Goal: Information Seeking & Learning: Learn about a topic

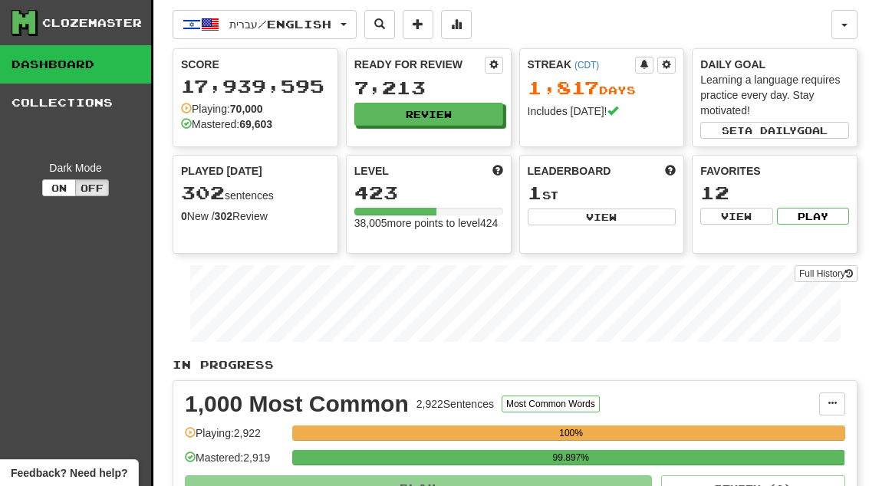
click at [469, 116] on button "Review" at bounding box center [428, 114] width 149 height 23
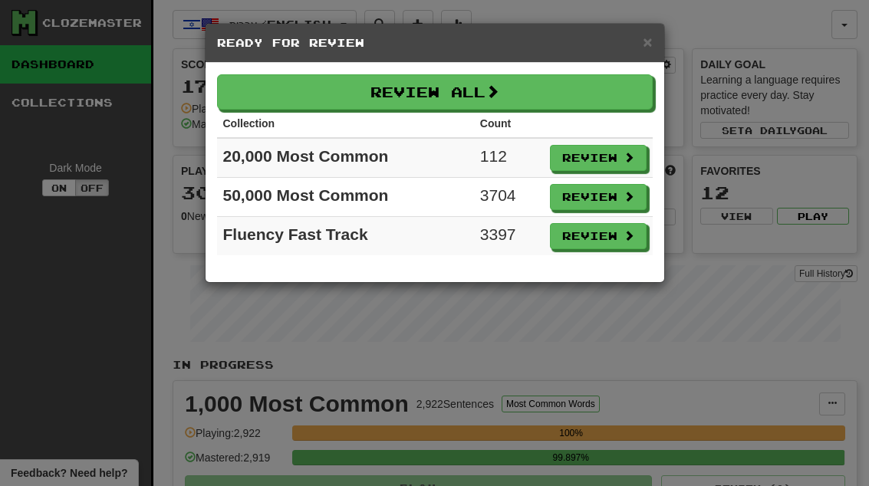
click at [612, 153] on button "Review" at bounding box center [598, 158] width 97 height 26
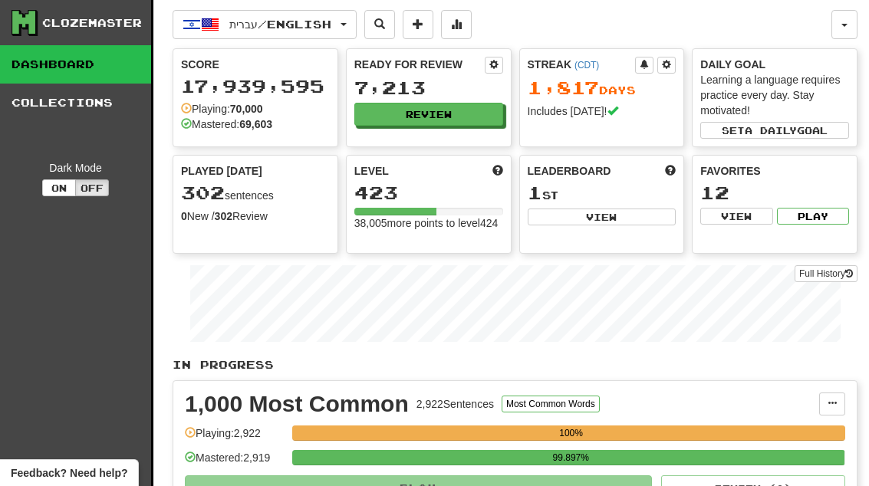
select select "**"
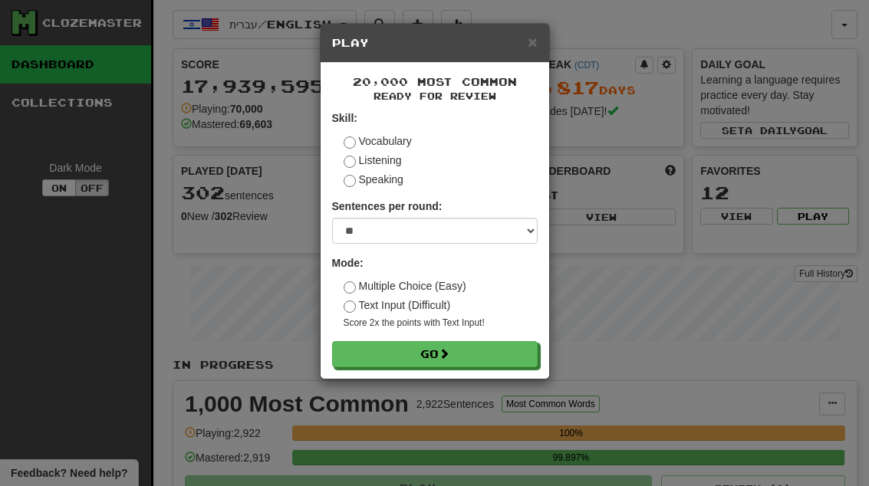
click at [512, 354] on button "Go" at bounding box center [435, 354] width 206 height 26
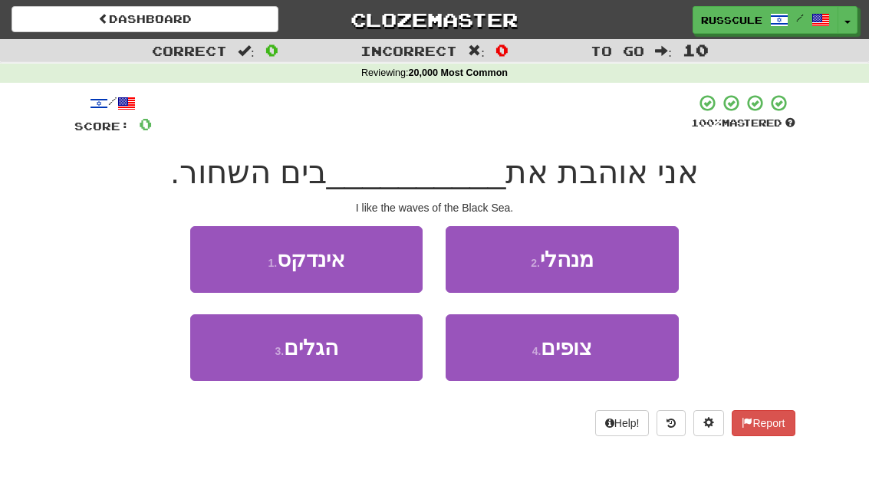
click at [242, 359] on button "3 . הגלים" at bounding box center [306, 347] width 232 height 67
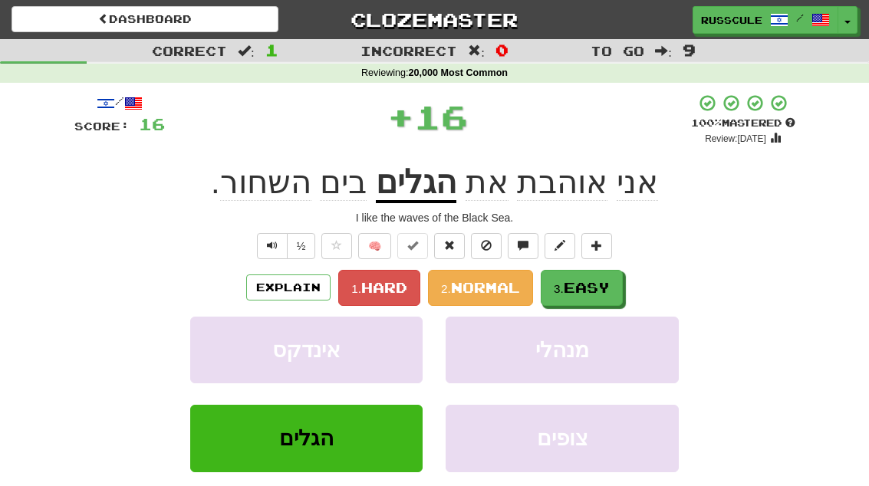
click at [585, 290] on span "Easy" at bounding box center [587, 287] width 46 height 17
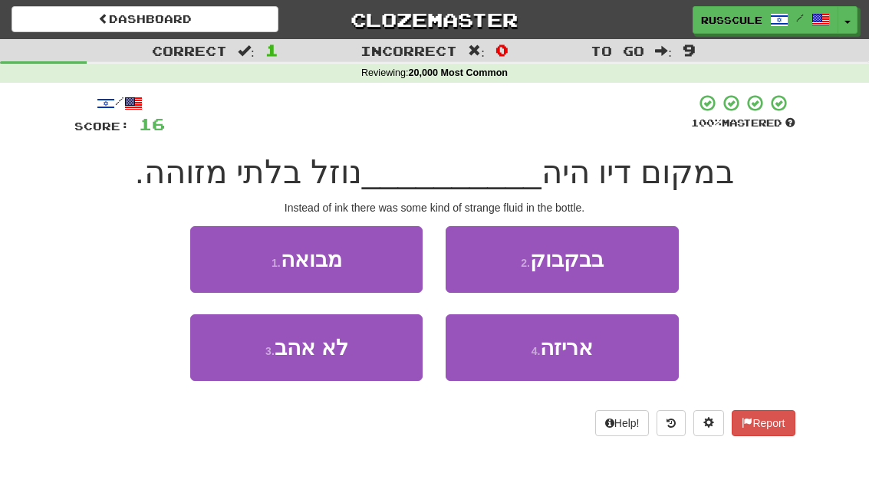
click at [605, 260] on button "2 . בבקבוק" at bounding box center [562, 259] width 232 height 67
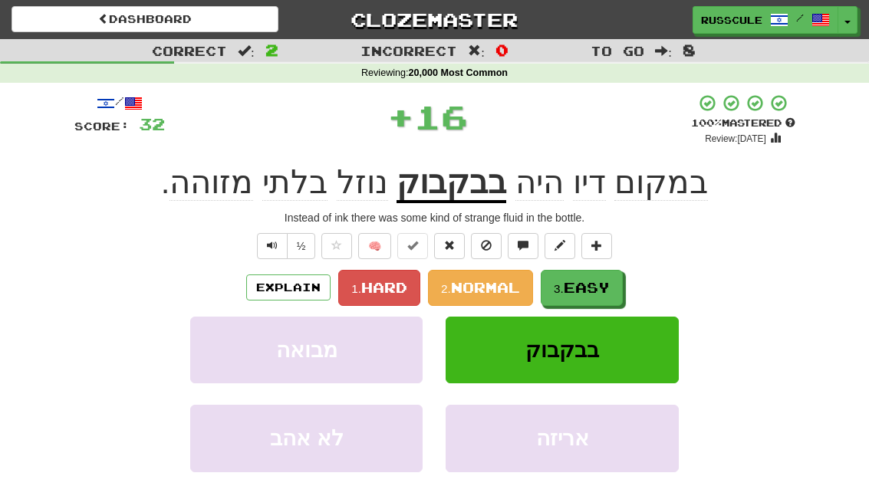
click at [585, 281] on span "Easy" at bounding box center [587, 287] width 46 height 17
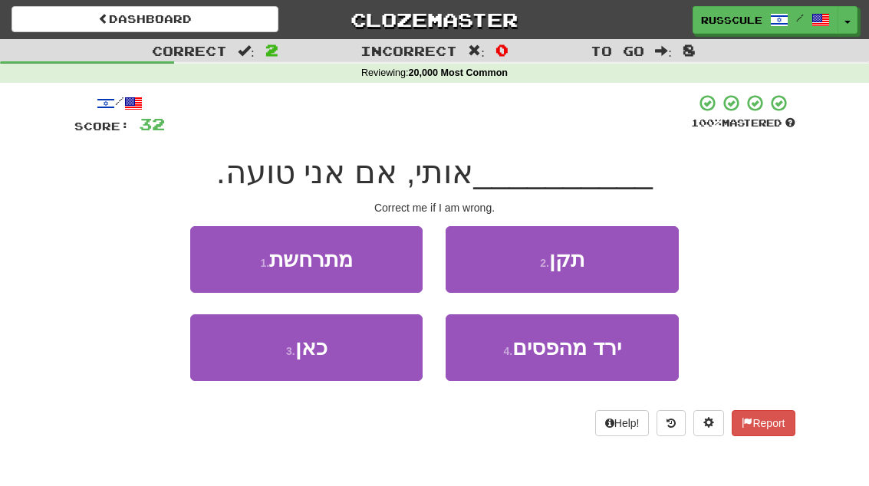
click at [624, 262] on button "2 . תקן" at bounding box center [562, 259] width 232 height 67
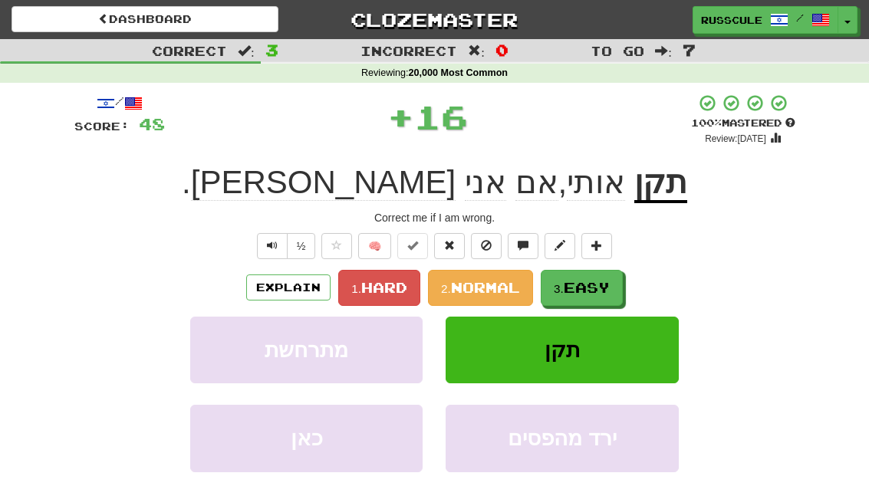
click at [599, 284] on span "Easy" at bounding box center [587, 287] width 46 height 17
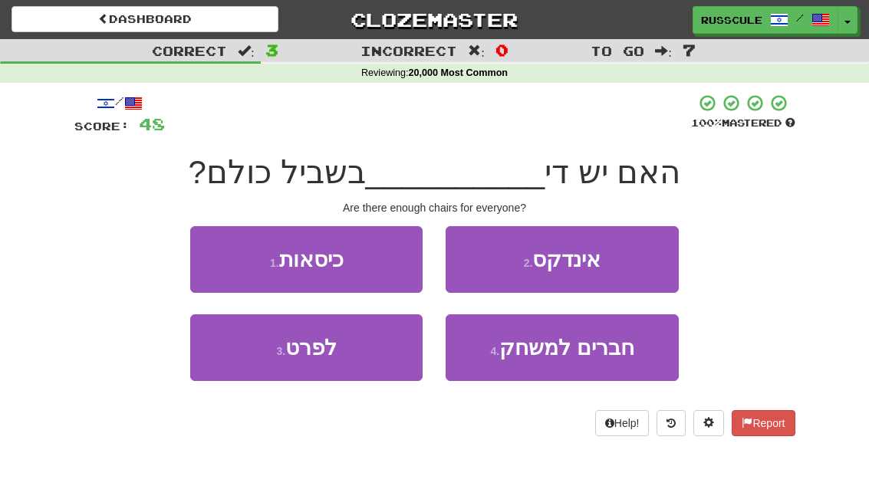
click at [212, 254] on button "1 . כיסאות" at bounding box center [306, 259] width 232 height 67
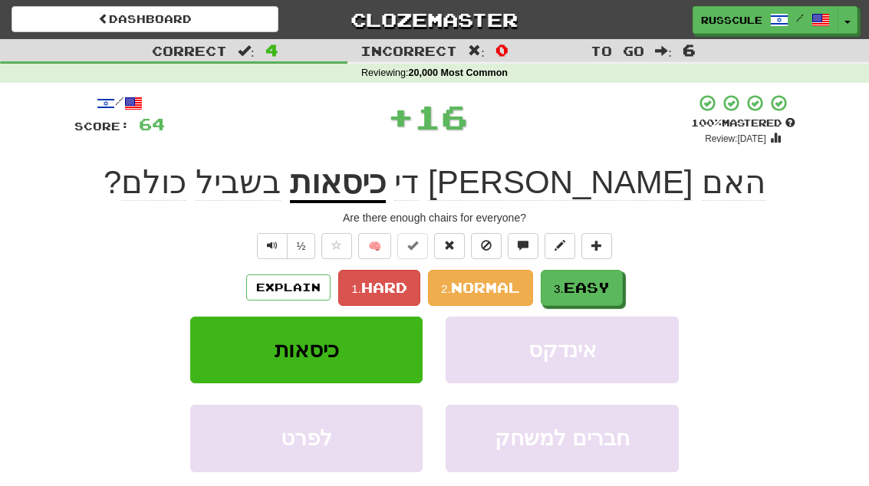
click at [610, 285] on span "Easy" at bounding box center [587, 287] width 46 height 17
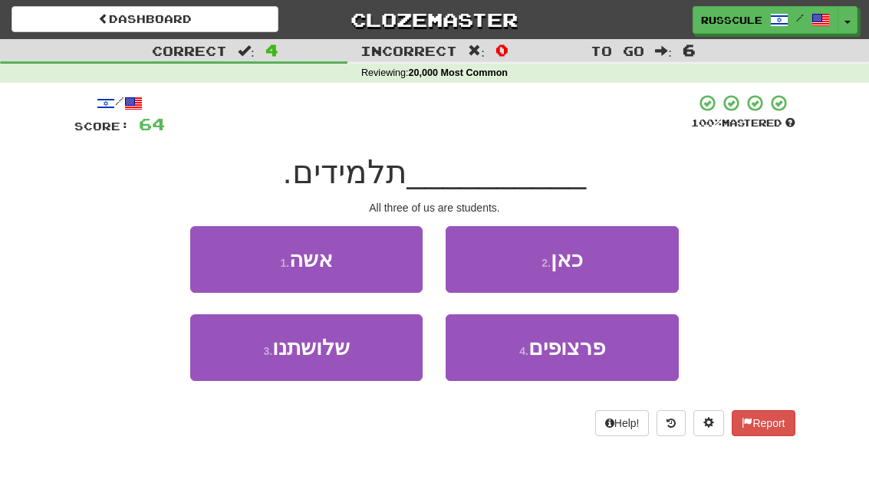
click at [237, 364] on button "3 . שלושתנו" at bounding box center [306, 347] width 232 height 67
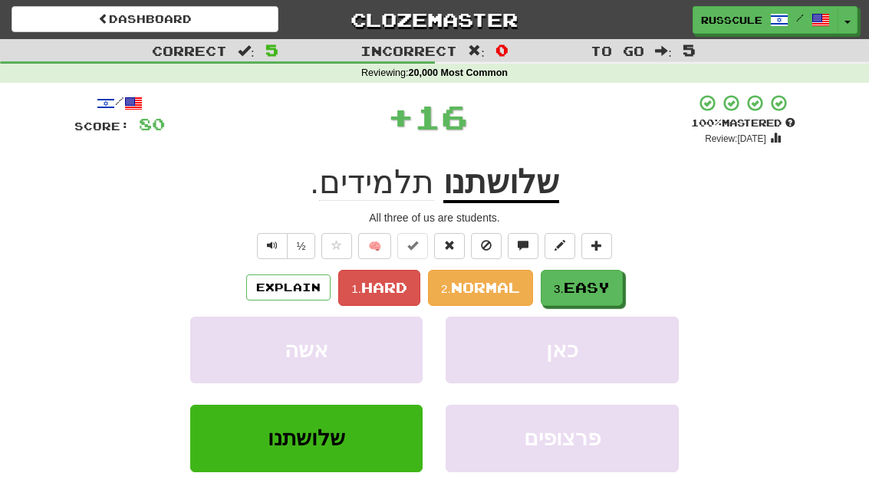
click at [610, 285] on span "Easy" at bounding box center [587, 287] width 46 height 17
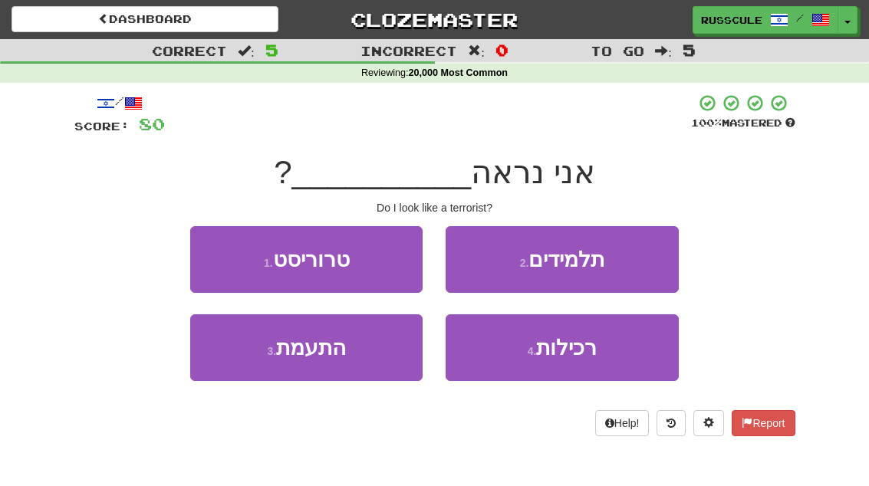
click at [214, 261] on button "1 . טרוריסט" at bounding box center [306, 259] width 232 height 67
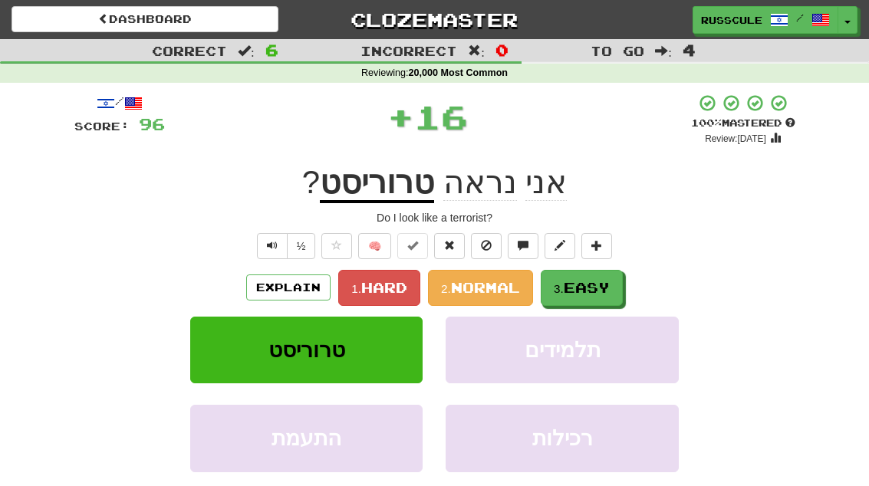
click at [607, 288] on span "Easy" at bounding box center [587, 287] width 46 height 17
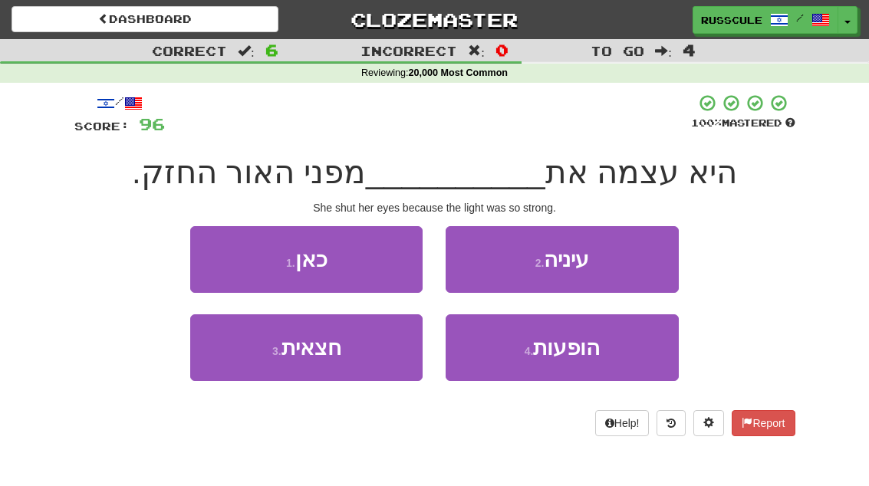
click at [620, 268] on button "2 . [GEOGRAPHIC_DATA]" at bounding box center [562, 259] width 232 height 67
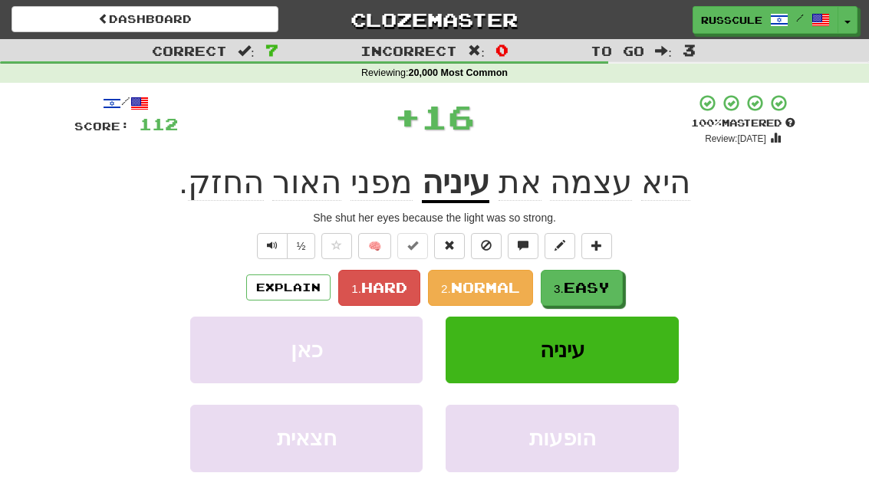
click at [605, 287] on span "Easy" at bounding box center [587, 287] width 46 height 17
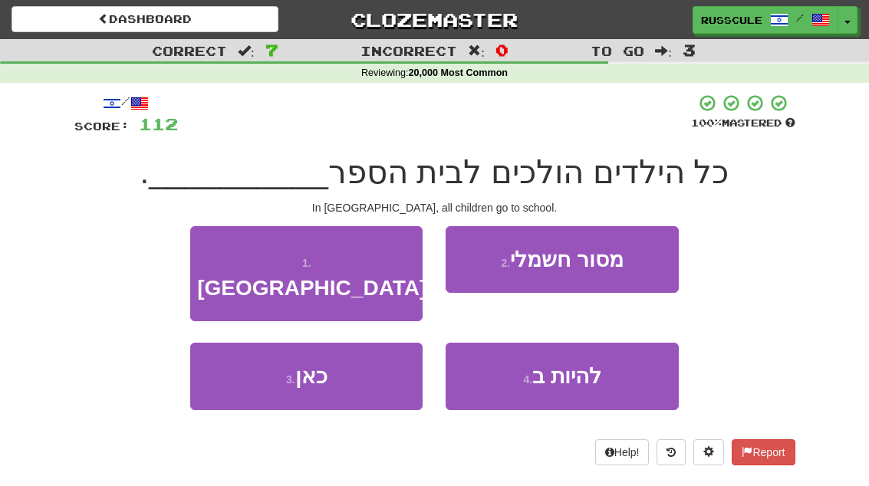
click at [209, 252] on button "1 . [GEOGRAPHIC_DATA]" at bounding box center [306, 274] width 232 height 96
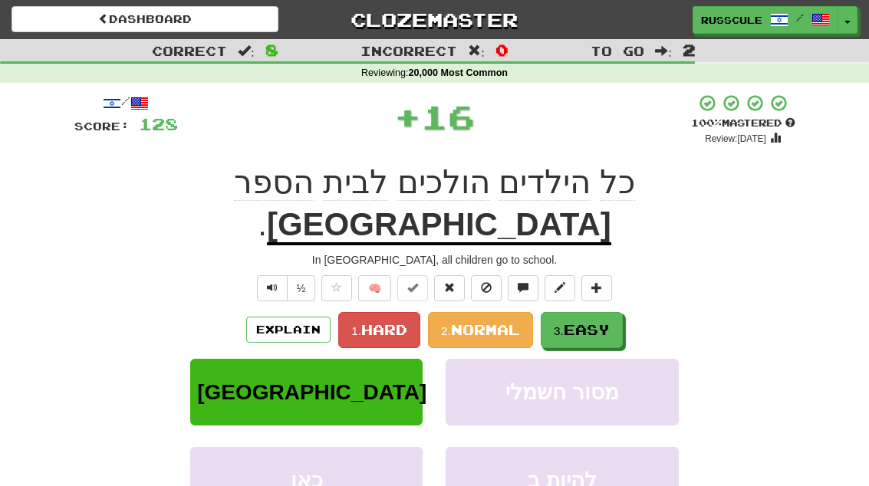
click at [609, 321] on span "Easy" at bounding box center [587, 329] width 46 height 17
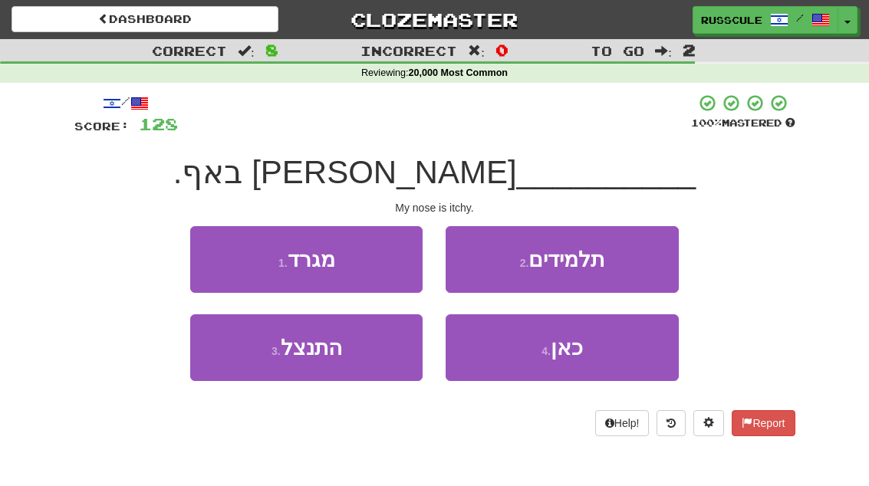
click at [208, 251] on button "1 . מגרד" at bounding box center [306, 259] width 232 height 67
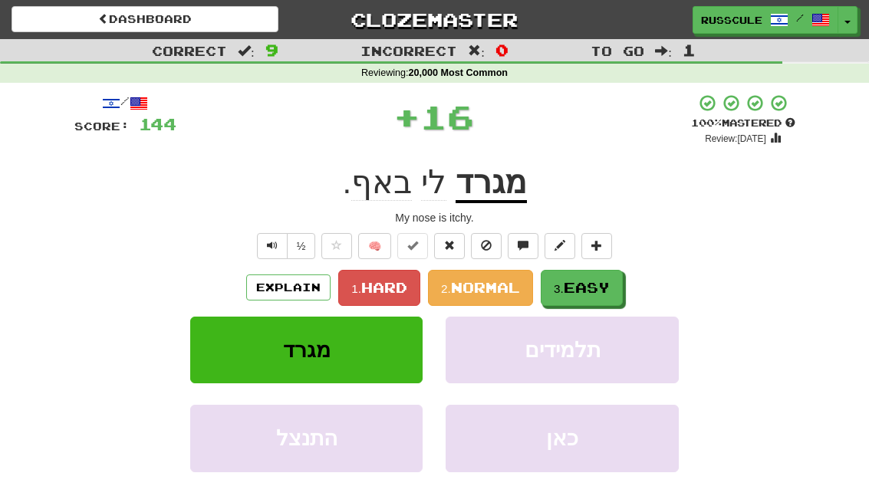
click at [607, 282] on span "Easy" at bounding box center [587, 287] width 46 height 17
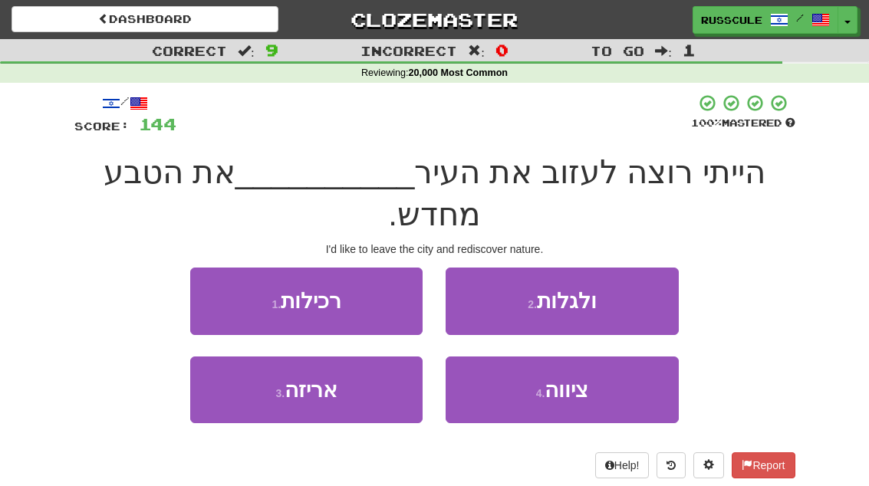
click at [627, 297] on button "2 . ולגלות" at bounding box center [562, 301] width 232 height 67
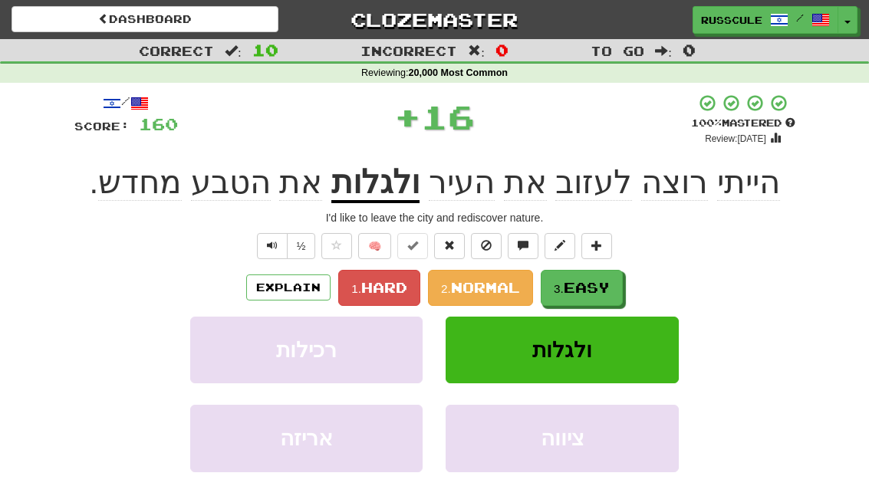
click at [609, 281] on span "Easy" at bounding box center [587, 287] width 46 height 17
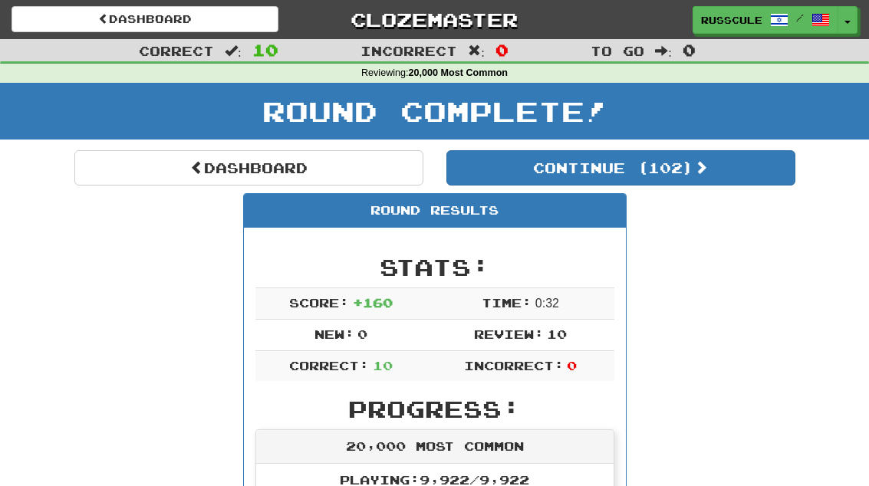
click at [726, 165] on button "Continue ( 102 )" at bounding box center [620, 167] width 349 height 35
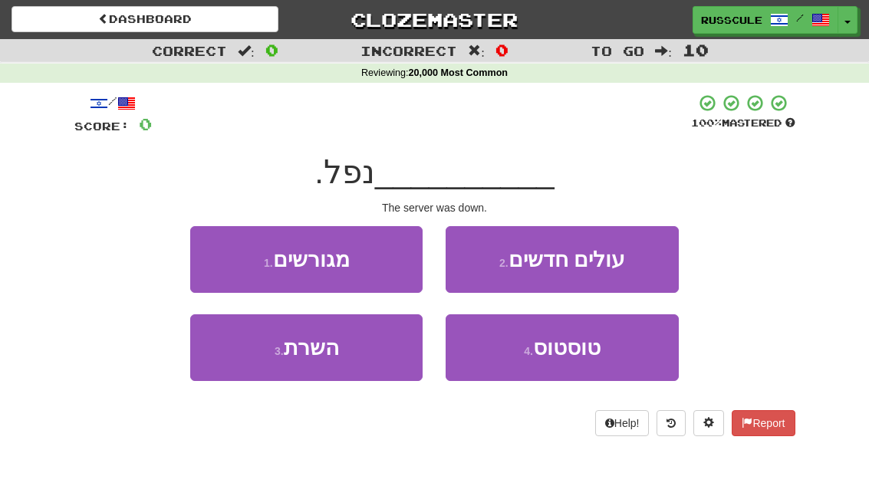
click at [244, 363] on button "3 . השרת" at bounding box center [306, 347] width 232 height 67
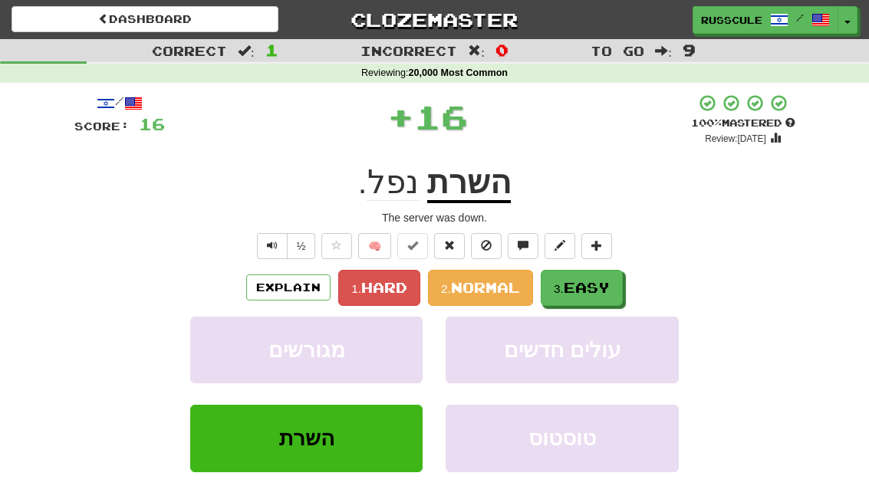
click at [610, 291] on span "Easy" at bounding box center [587, 287] width 46 height 17
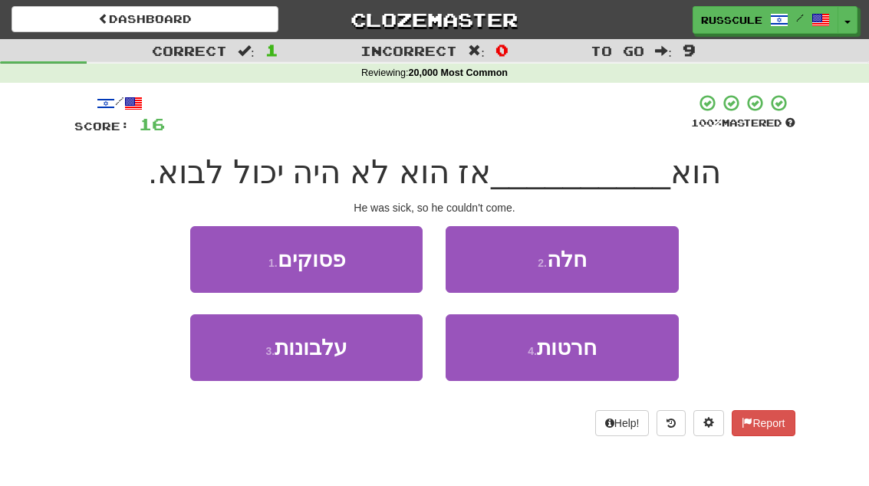
click at [634, 268] on button "2 . חלה" at bounding box center [562, 259] width 232 height 67
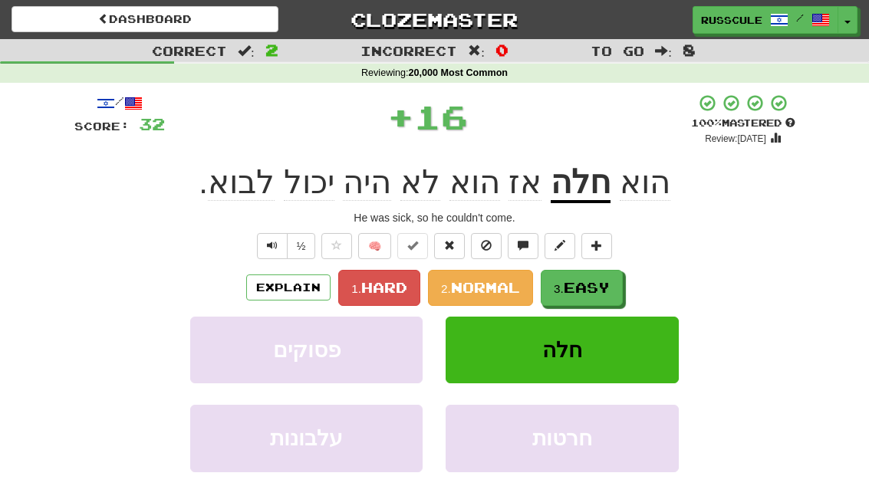
click at [620, 281] on button "3. Easy" at bounding box center [582, 288] width 82 height 36
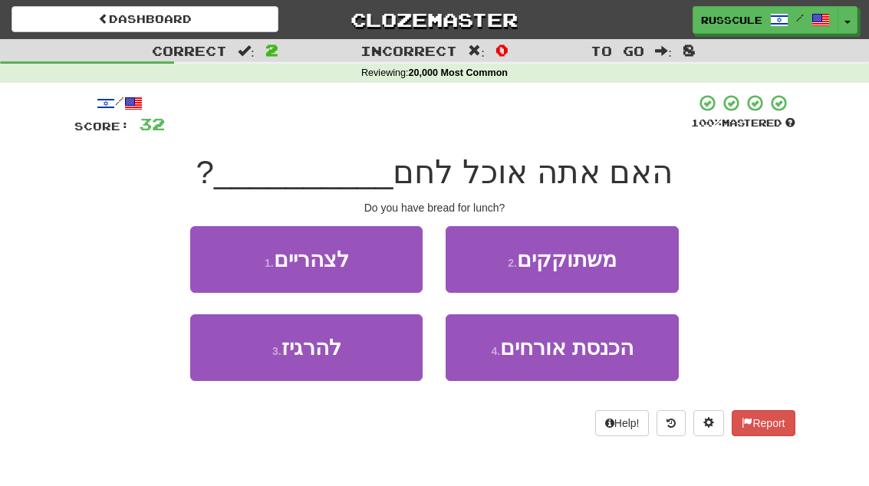
click at [213, 252] on button "1 . לצהריים" at bounding box center [306, 259] width 232 height 67
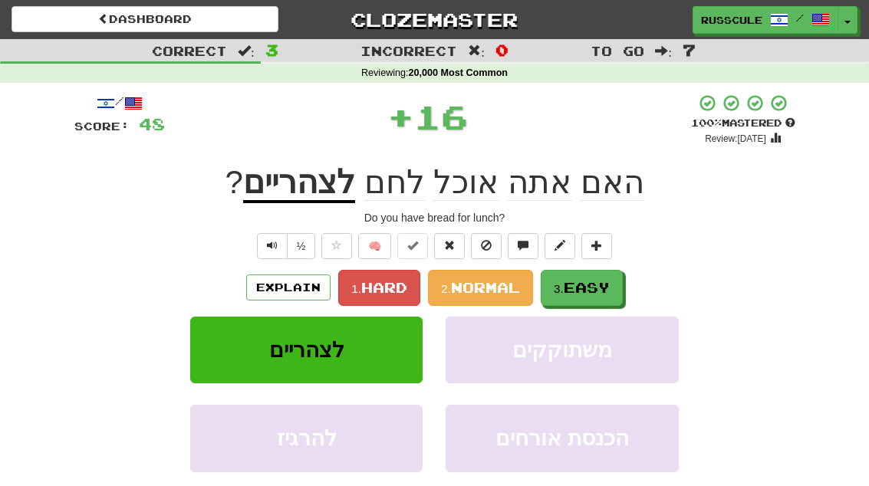
click at [615, 288] on button "3. Easy" at bounding box center [582, 288] width 82 height 36
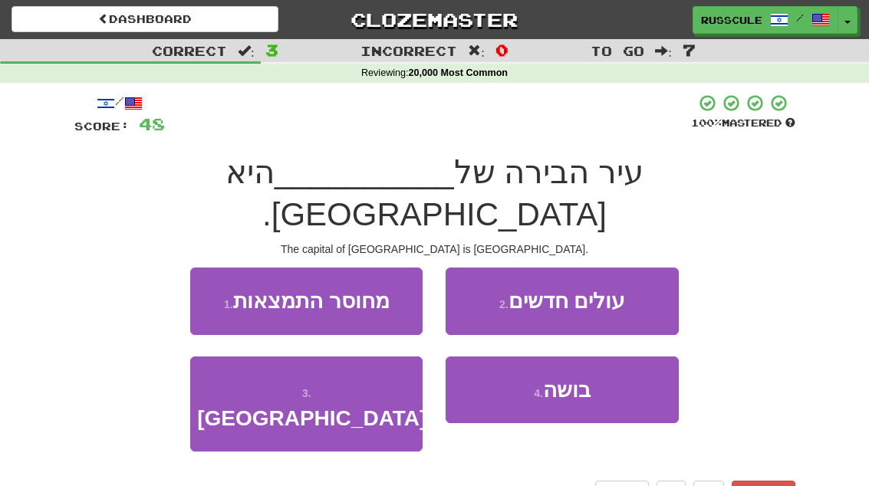
click at [241, 358] on button "3 . [GEOGRAPHIC_DATA]" at bounding box center [306, 405] width 232 height 96
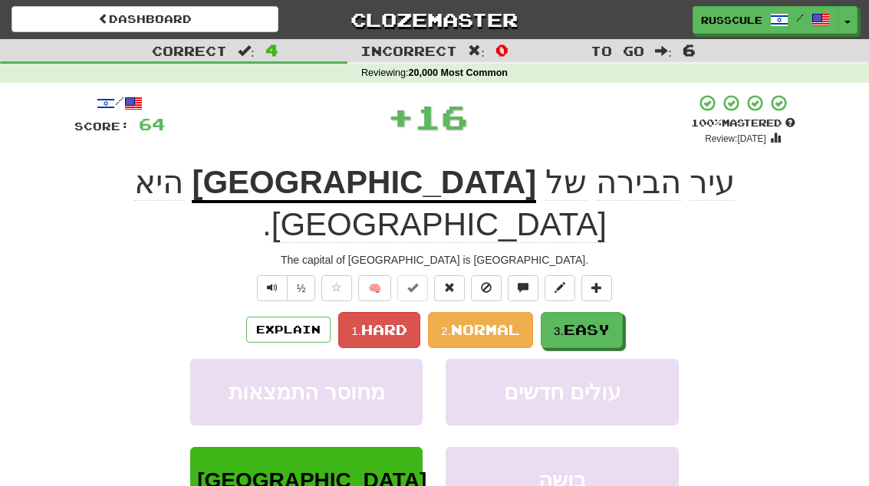
click at [614, 312] on button "3. Easy" at bounding box center [582, 330] width 82 height 36
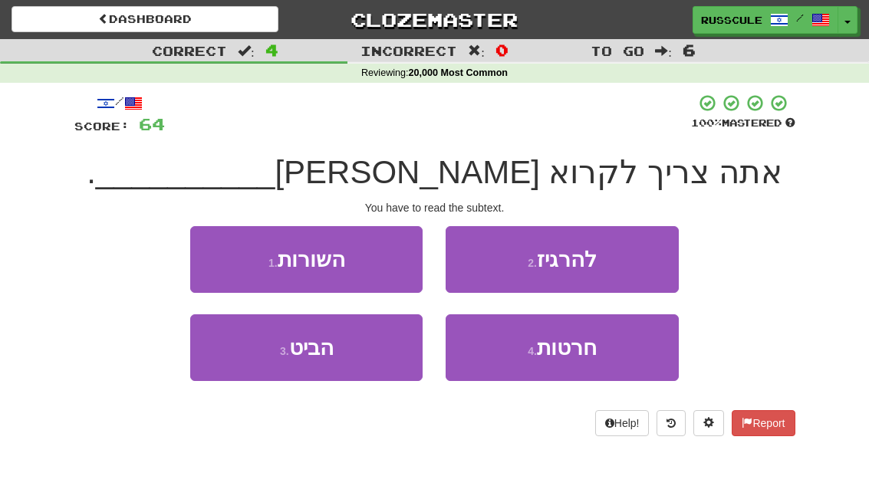
click at [206, 252] on button "1 . השורות" at bounding box center [306, 259] width 232 height 67
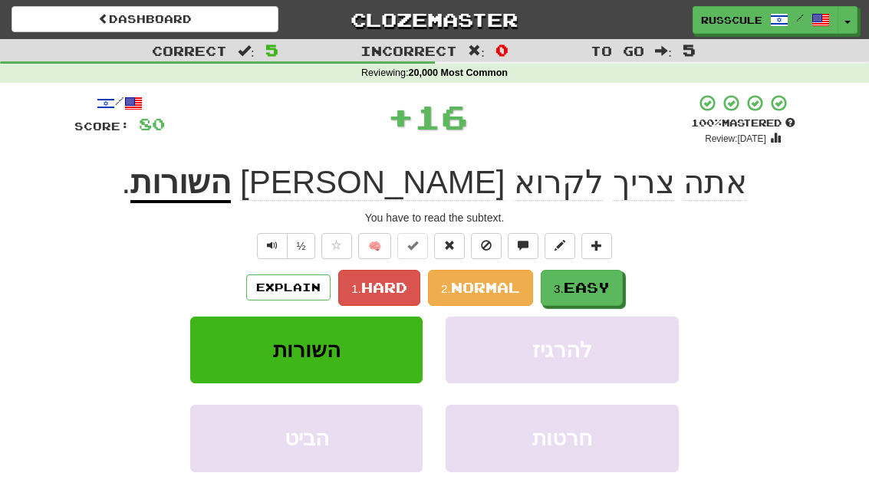
click at [610, 285] on span "Easy" at bounding box center [587, 287] width 46 height 17
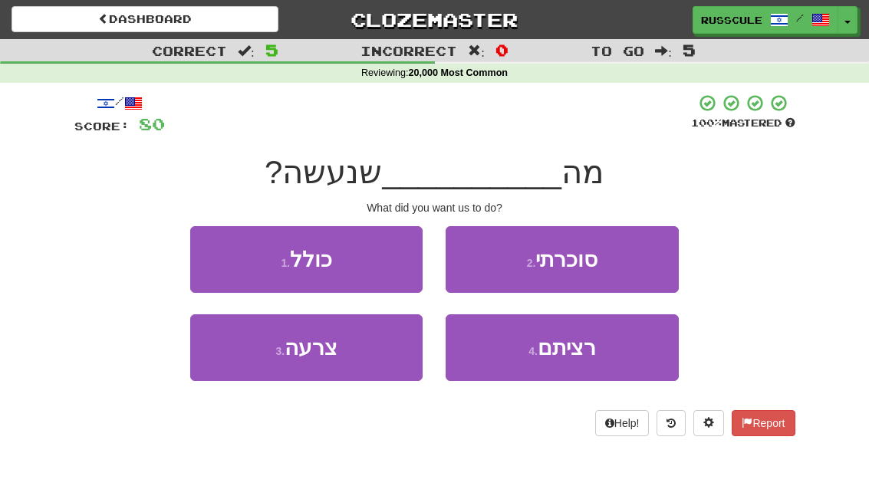
click at [598, 361] on button "4 . רציתם" at bounding box center [562, 347] width 232 height 67
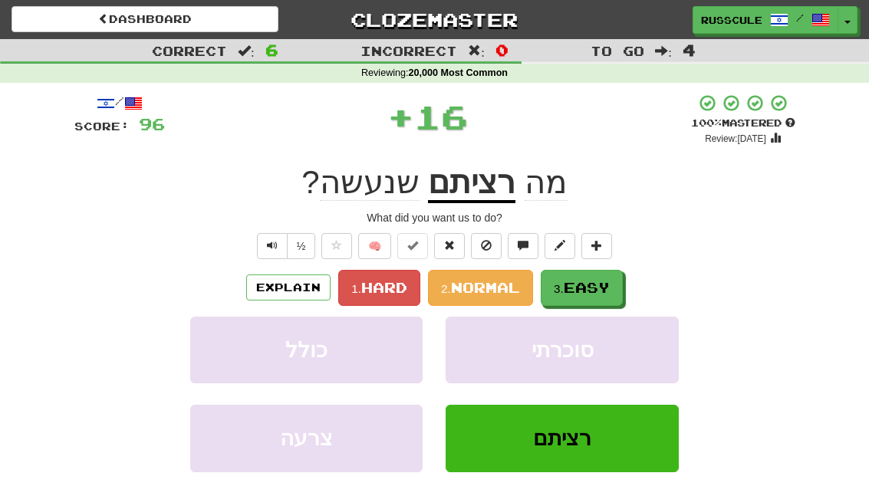
click at [619, 281] on button "3. Easy" at bounding box center [582, 288] width 82 height 36
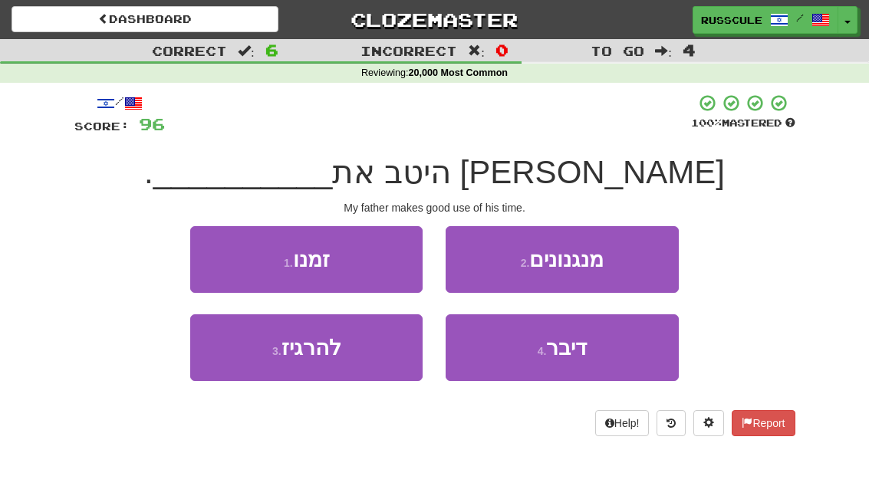
click at [200, 250] on button "1 . זמנו" at bounding box center [306, 259] width 232 height 67
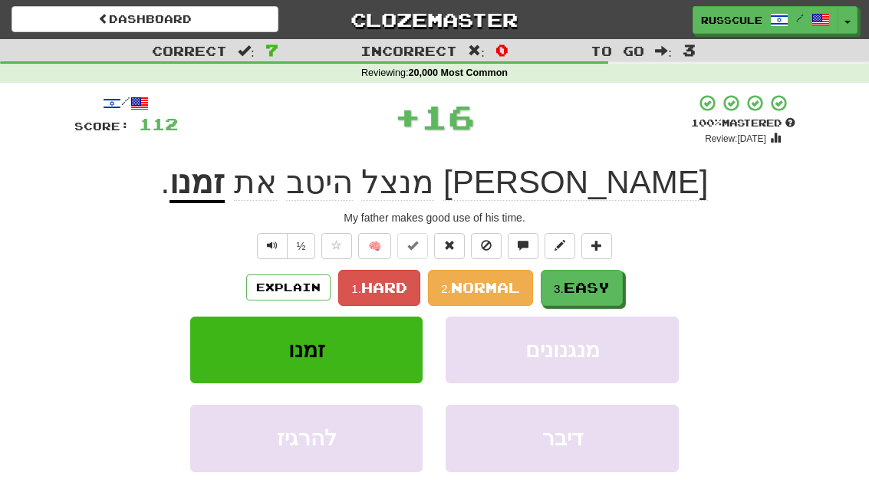
click at [603, 288] on span "Easy" at bounding box center [587, 287] width 46 height 17
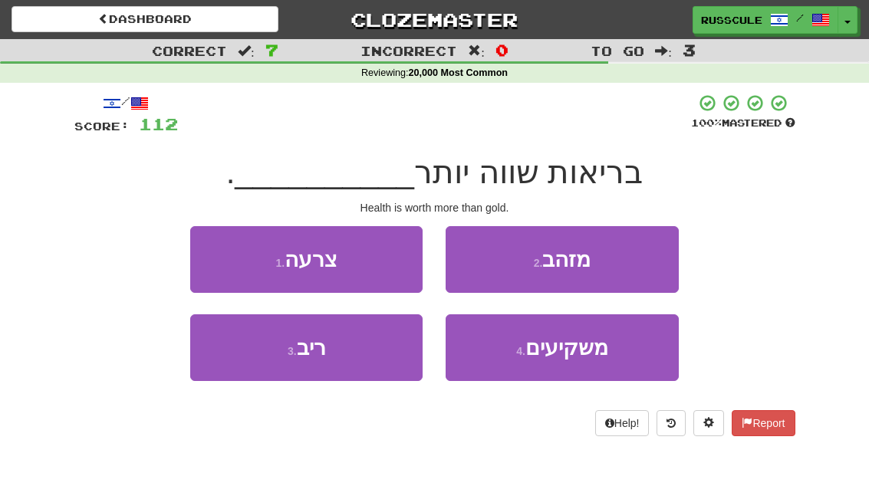
click at [630, 265] on button "2 . מזהב" at bounding box center [562, 259] width 232 height 67
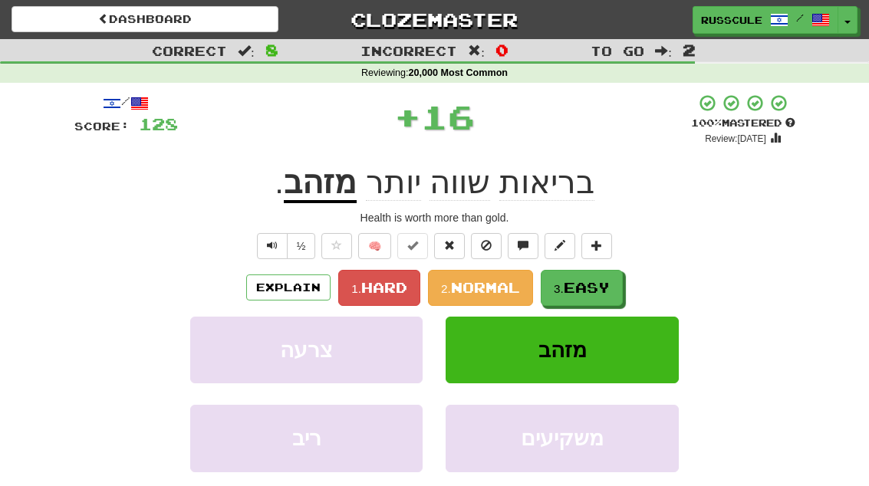
click at [606, 286] on span "Easy" at bounding box center [587, 287] width 46 height 17
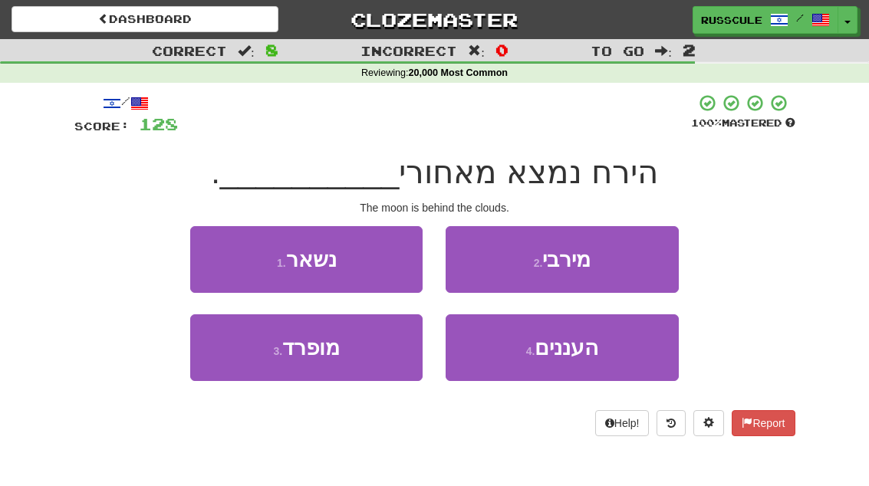
click at [599, 364] on button "4 . העננים" at bounding box center [562, 347] width 232 height 67
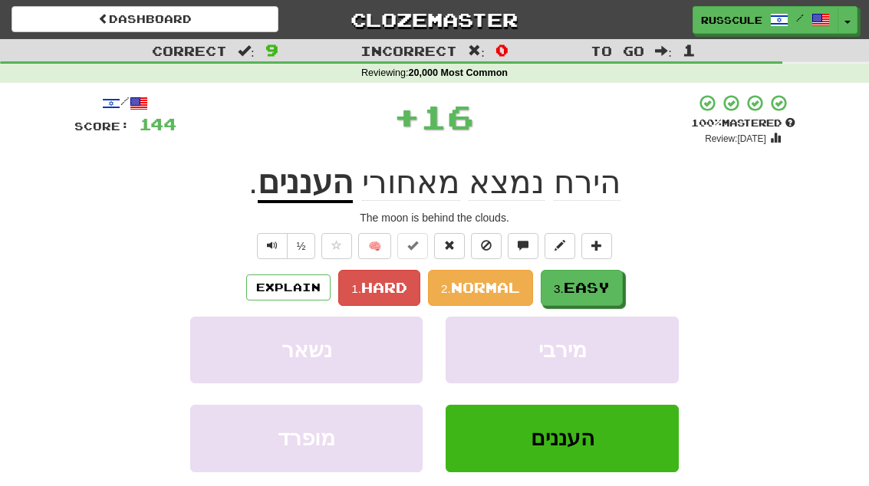
click at [599, 300] on button "3. Easy" at bounding box center [582, 288] width 82 height 36
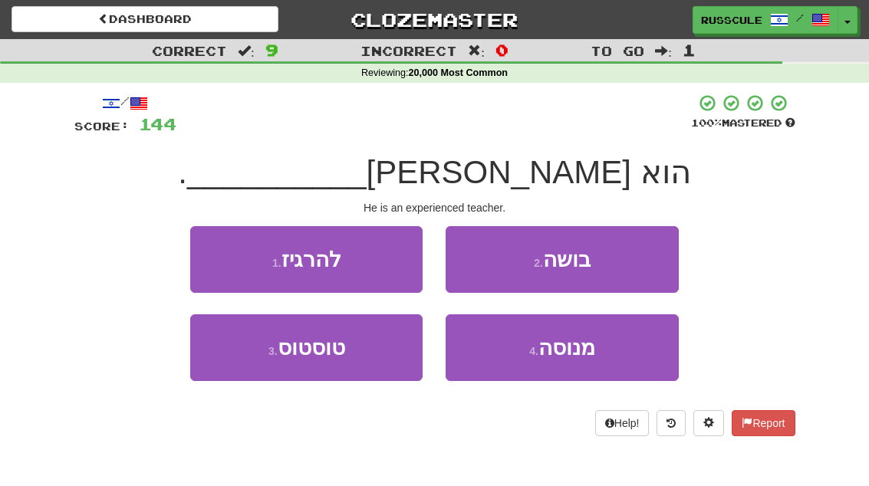
click at [603, 352] on button "4 . מנוסה" at bounding box center [562, 347] width 232 height 67
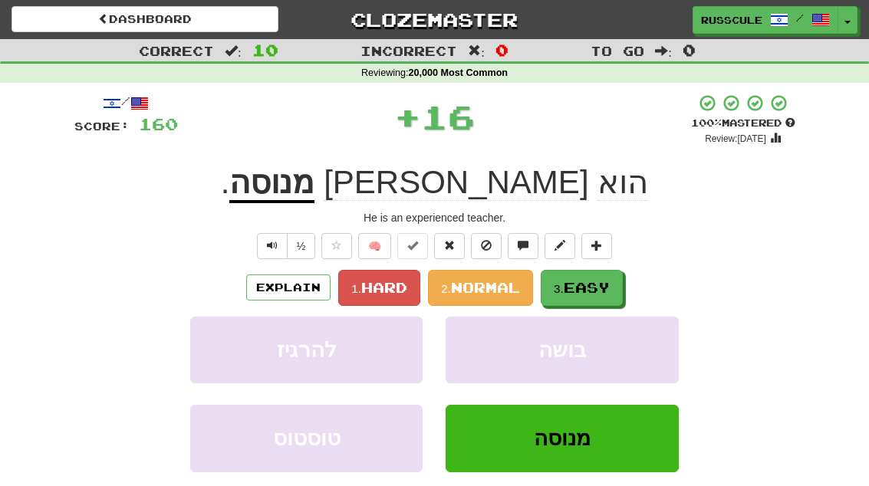
click at [604, 293] on span "Easy" at bounding box center [587, 287] width 46 height 17
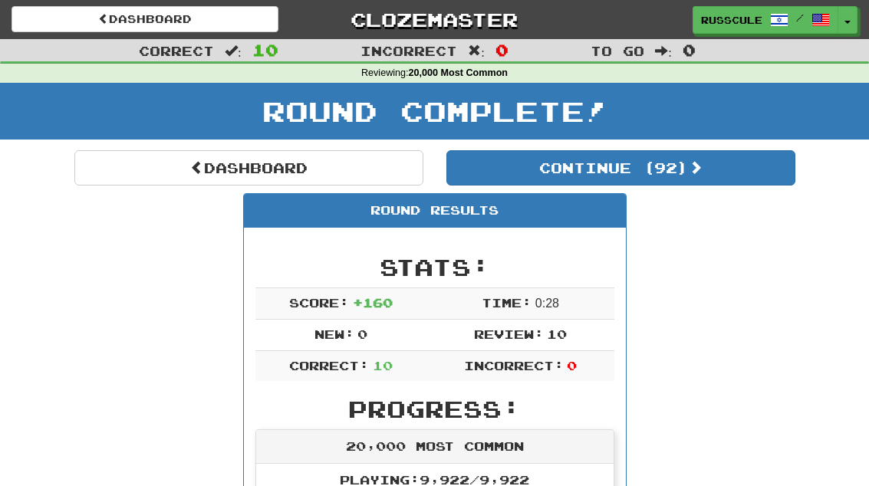
click at [719, 166] on button "Continue ( 92 )" at bounding box center [620, 167] width 349 height 35
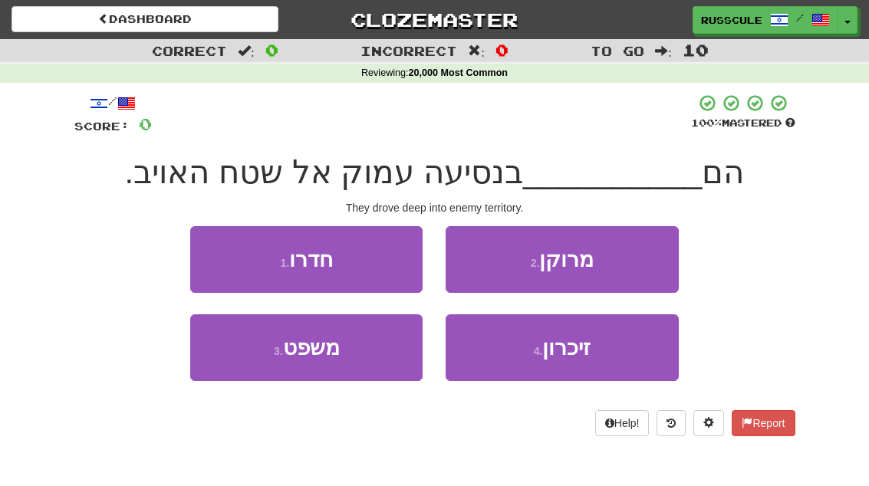
click at [206, 242] on button "1 . חדרו" at bounding box center [306, 259] width 232 height 67
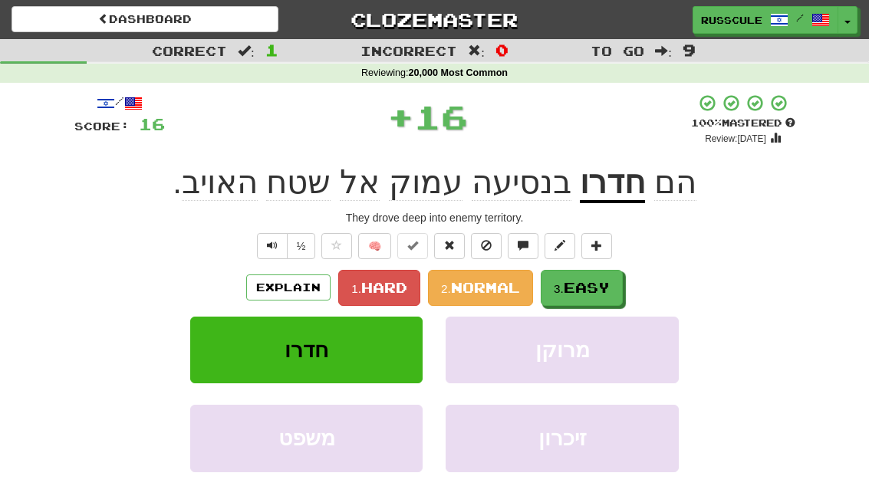
click at [603, 292] on span "Easy" at bounding box center [587, 287] width 46 height 17
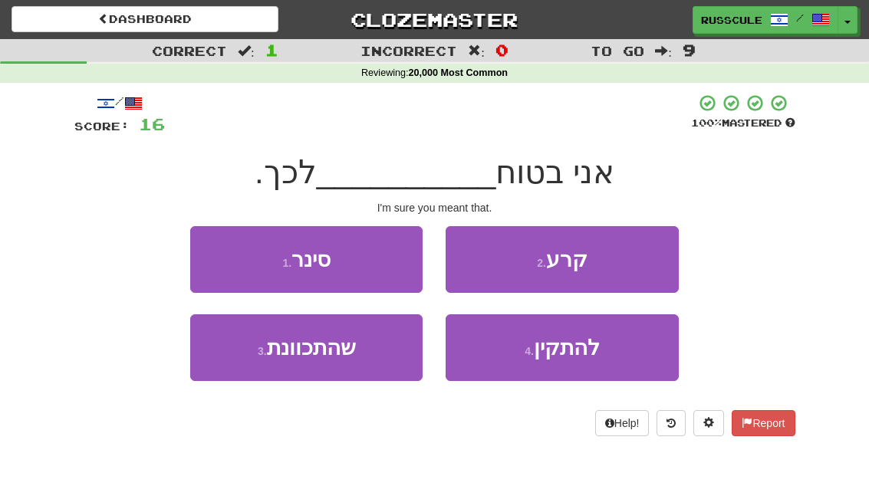
click at [241, 352] on button "3 . שהתכוונת" at bounding box center [306, 347] width 232 height 67
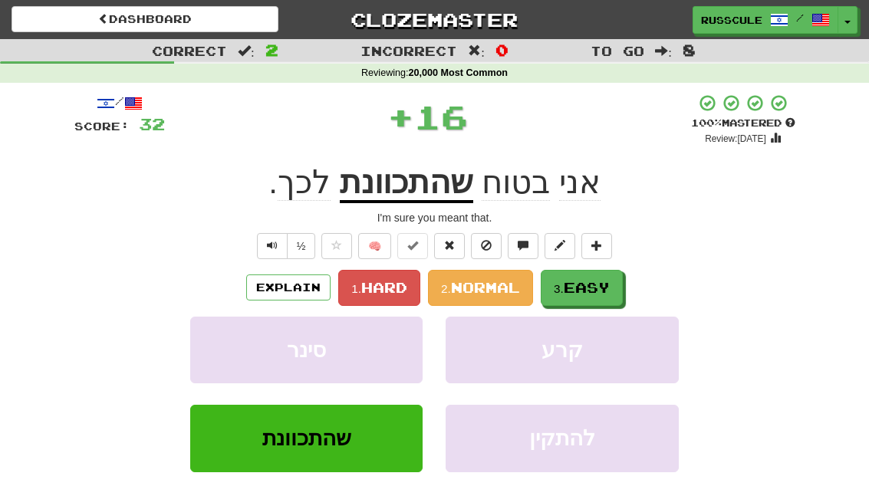
click at [604, 290] on span "Easy" at bounding box center [587, 287] width 46 height 17
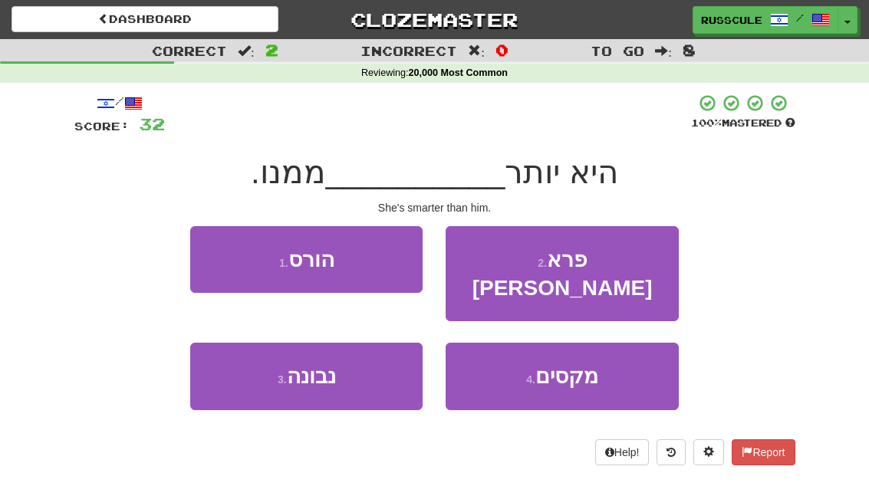
click at [242, 366] on button "3 . [GEOGRAPHIC_DATA]" at bounding box center [306, 376] width 232 height 67
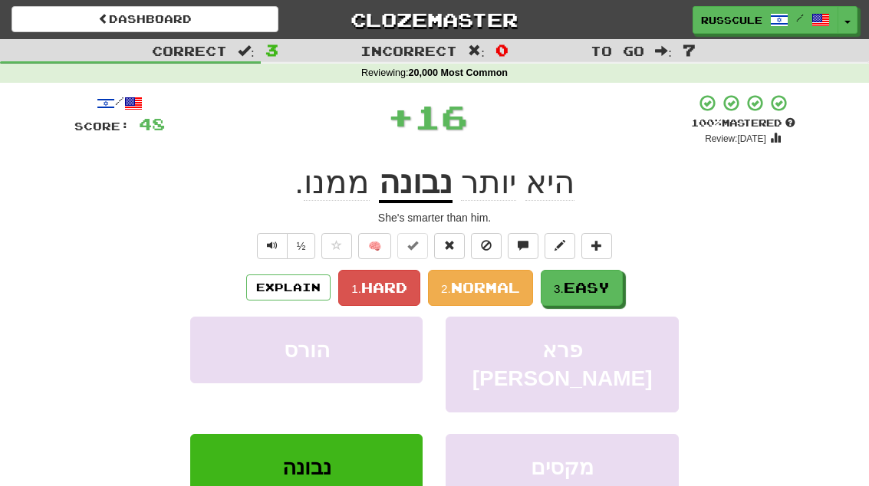
click at [605, 289] on span "Easy" at bounding box center [587, 287] width 46 height 17
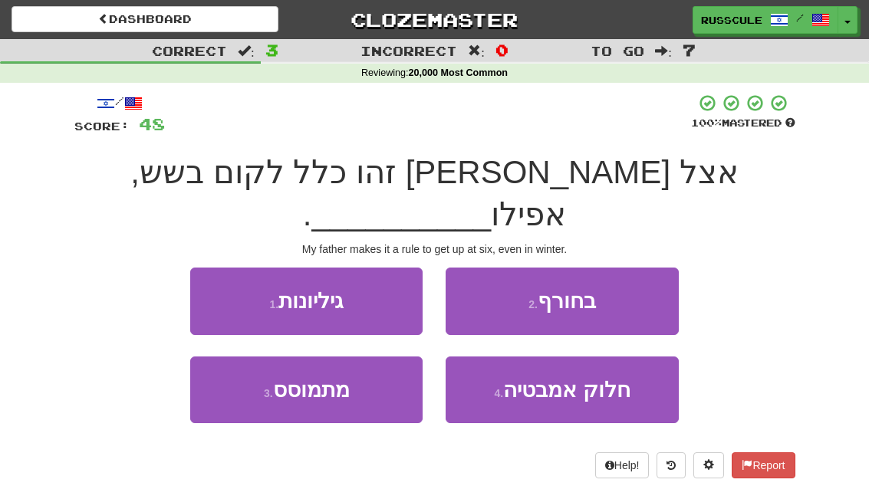
click at [637, 268] on button "2 . בחורף" at bounding box center [562, 301] width 232 height 67
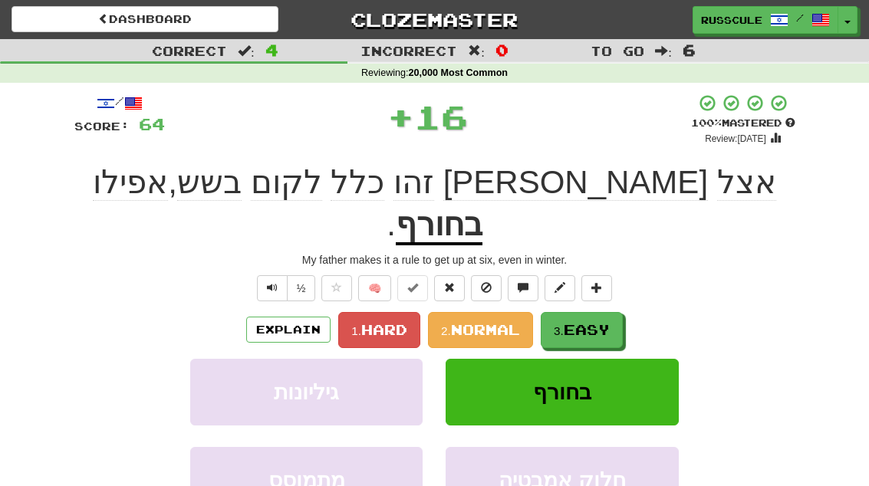
click at [601, 321] on span "Easy" at bounding box center [587, 329] width 46 height 17
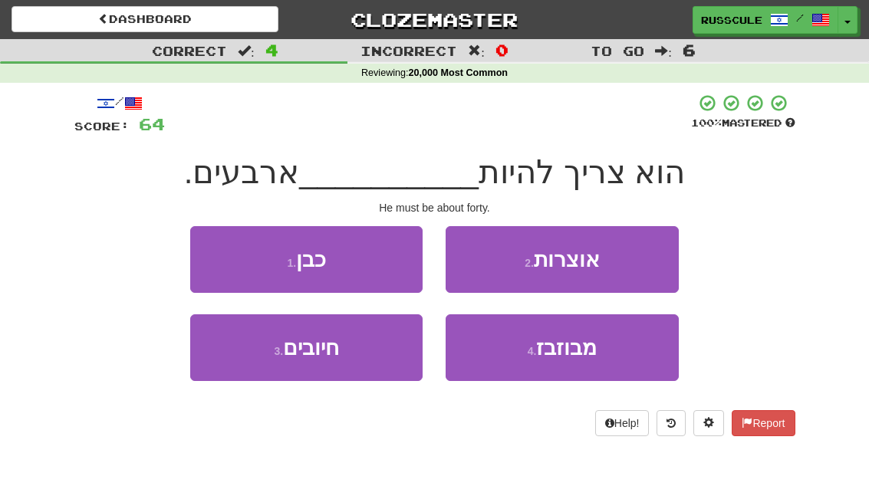
click at [224, 255] on button "1 . כבן" at bounding box center [306, 259] width 232 height 67
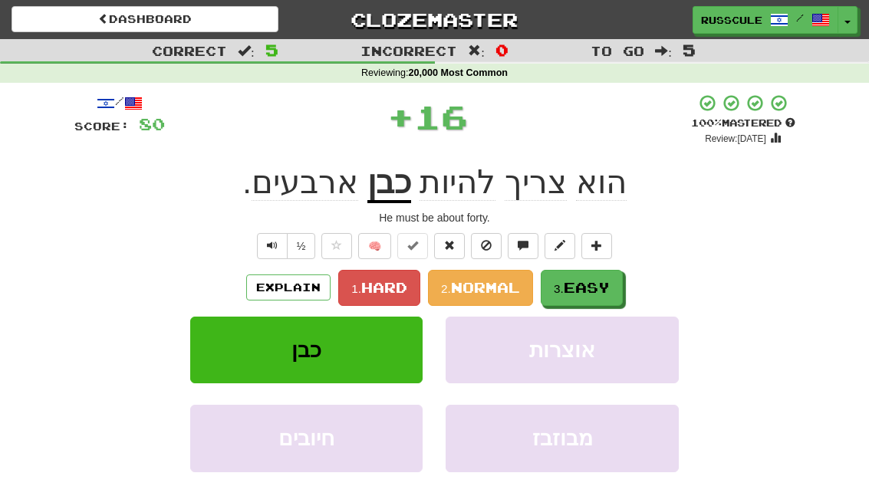
click at [608, 287] on span "Easy" at bounding box center [587, 287] width 46 height 17
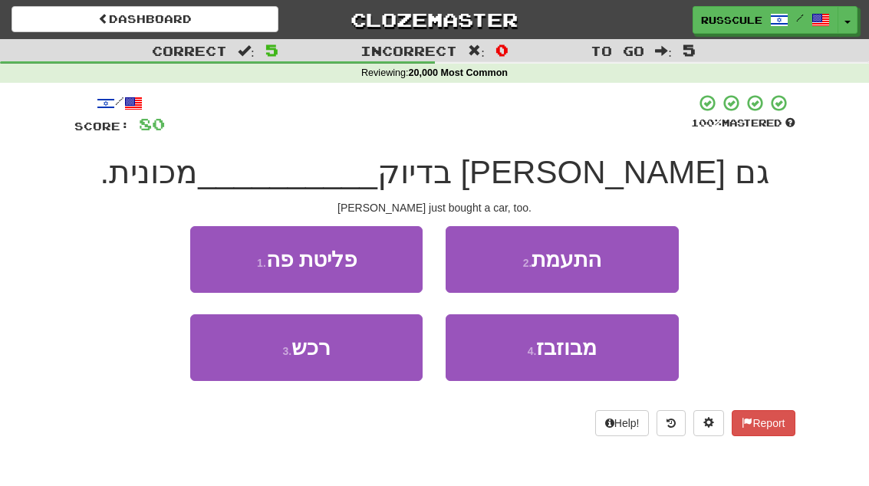
click at [244, 370] on button "3 . רכש" at bounding box center [306, 347] width 232 height 67
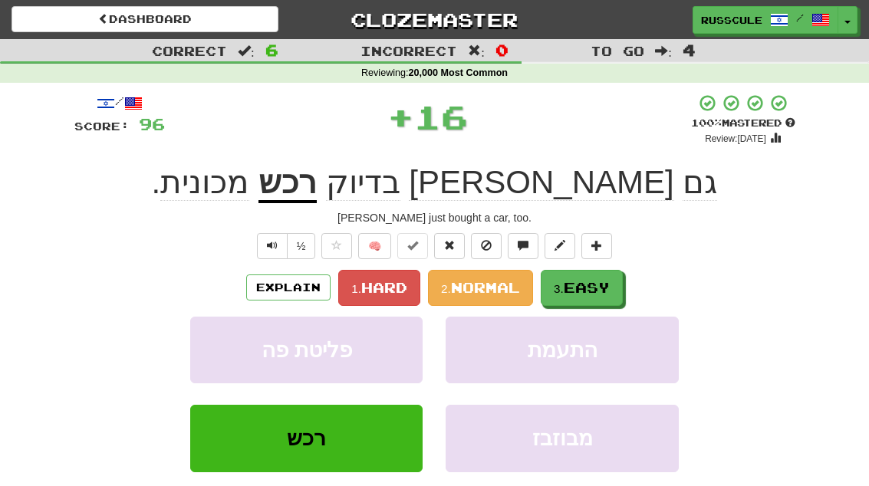
click at [610, 280] on span "Easy" at bounding box center [587, 287] width 46 height 17
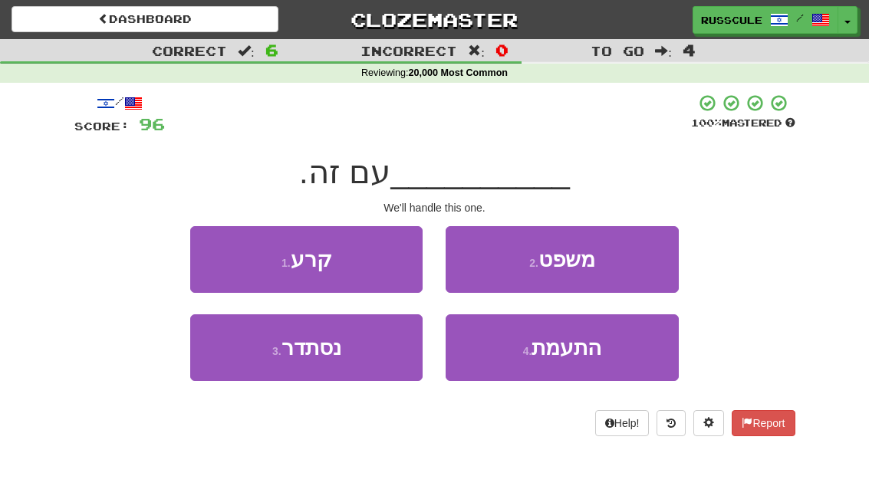
click at [241, 364] on button "3 . נסתדר" at bounding box center [306, 347] width 232 height 67
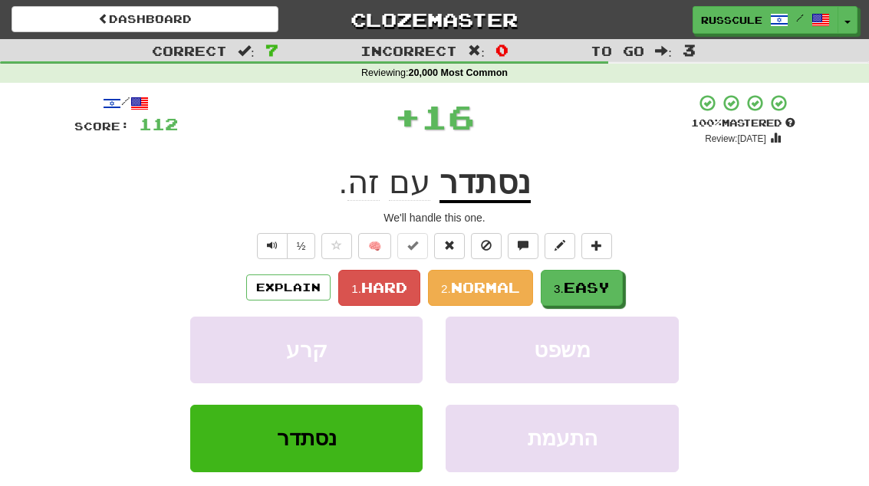
click at [614, 281] on button "3. Easy" at bounding box center [582, 288] width 82 height 36
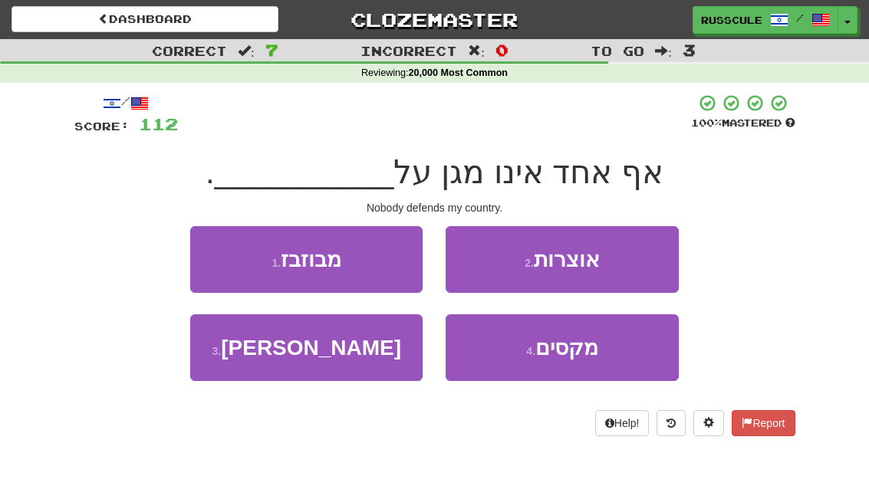
click at [245, 370] on button "3 . [PERSON_NAME]" at bounding box center [306, 347] width 232 height 67
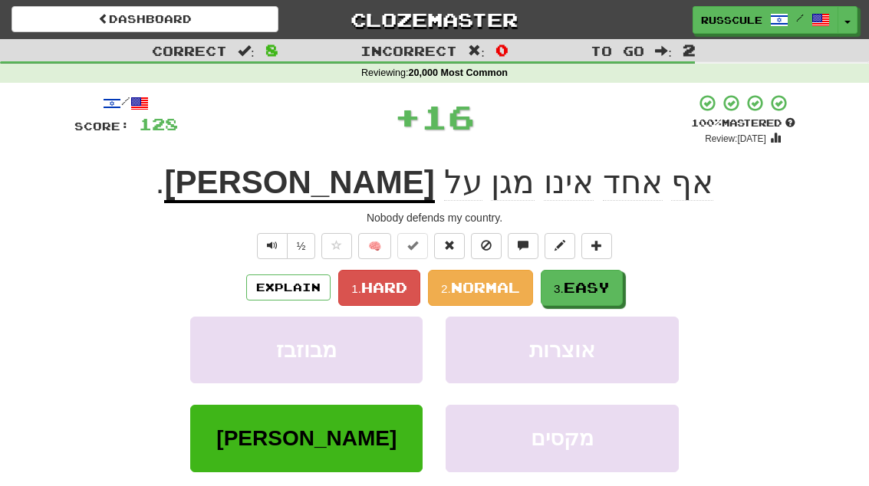
click at [617, 288] on button "3. Easy" at bounding box center [582, 288] width 82 height 36
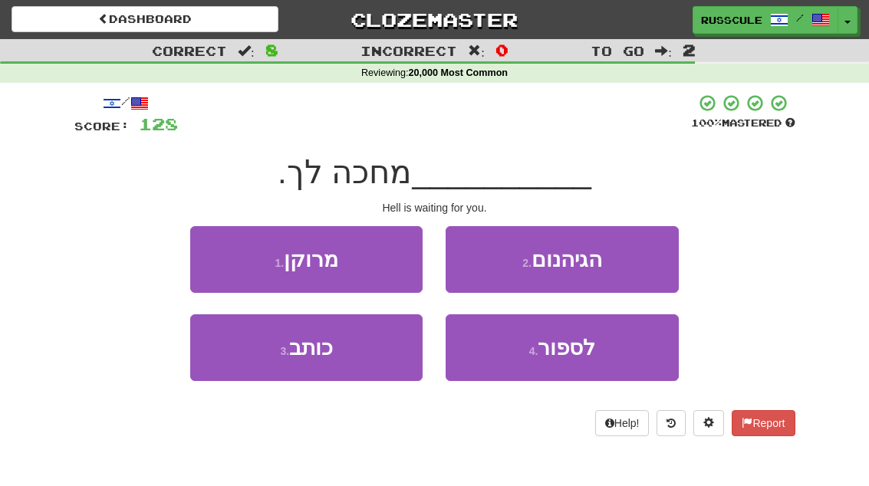
click at [624, 266] on button "2 . הגיהנום" at bounding box center [562, 259] width 232 height 67
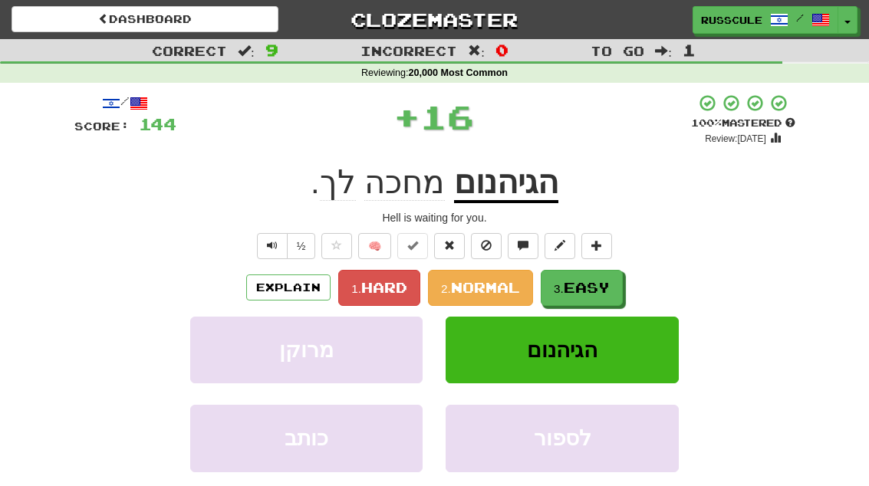
click at [606, 287] on span "Easy" at bounding box center [587, 287] width 46 height 17
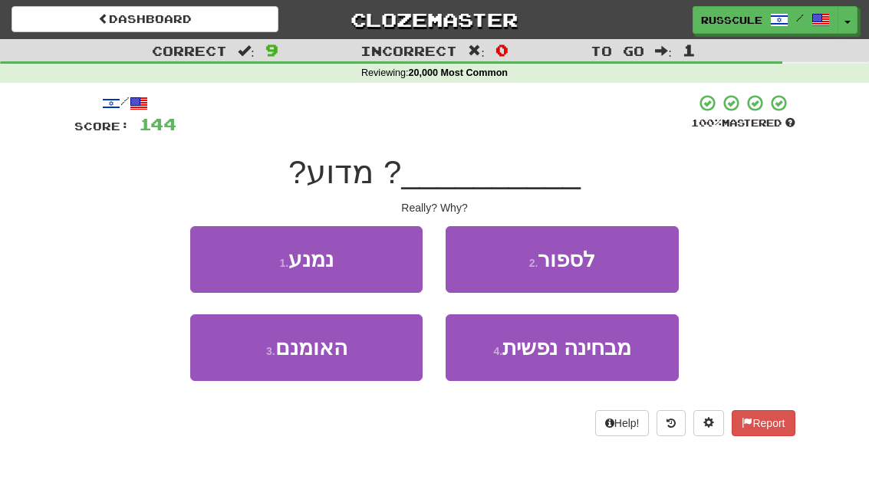
click at [241, 372] on button "3 . האומנם" at bounding box center [306, 347] width 232 height 67
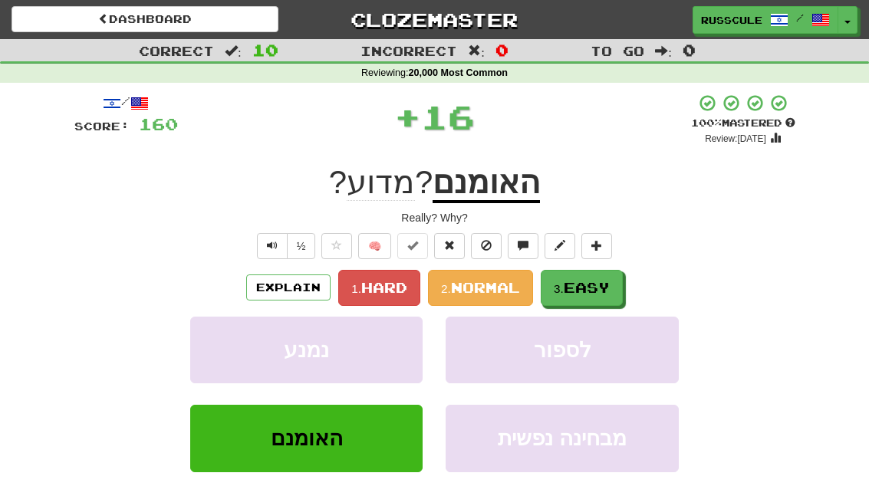
click at [601, 287] on span "Easy" at bounding box center [587, 287] width 46 height 17
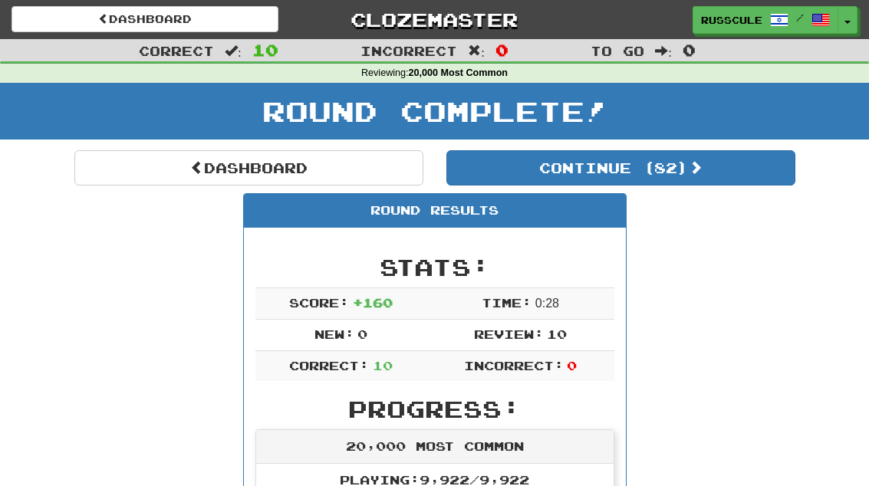
click at [727, 170] on button "Continue ( 82 )" at bounding box center [620, 167] width 349 height 35
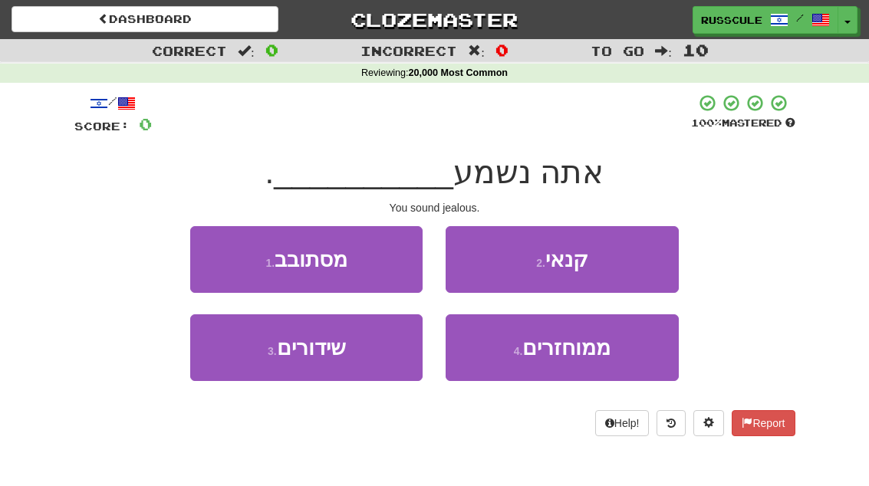
click at [636, 261] on button "2 . קנאי" at bounding box center [562, 259] width 232 height 67
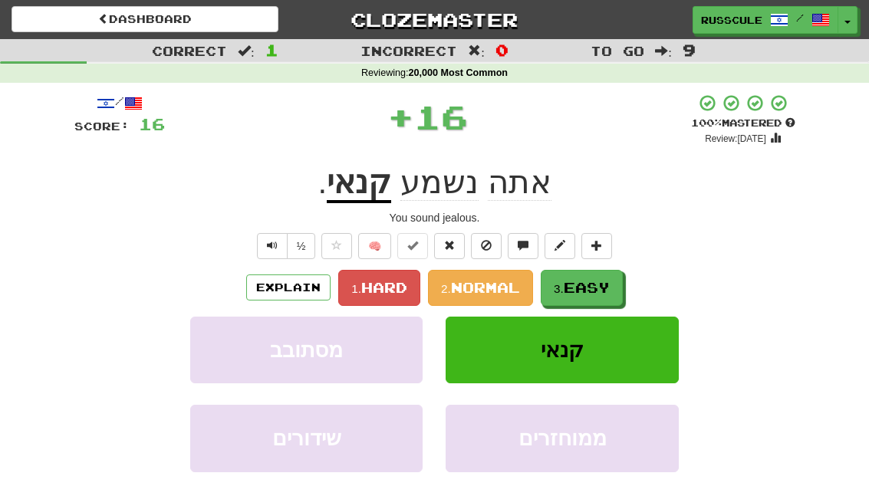
click at [636, 261] on div "/ Score: 16 + 16 100 % Mastered Review: [DATE] אתה נשמע קנאי . You sound jealou…" at bounding box center [434, 335] width 721 height 482
click at [611, 273] on button "3. Easy" at bounding box center [582, 288] width 82 height 36
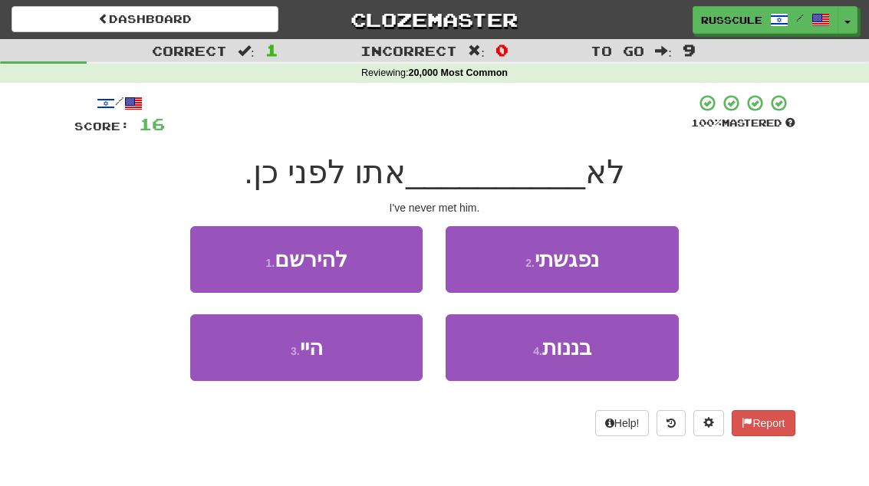
click at [642, 262] on button "2 . נפגשתי" at bounding box center [562, 259] width 232 height 67
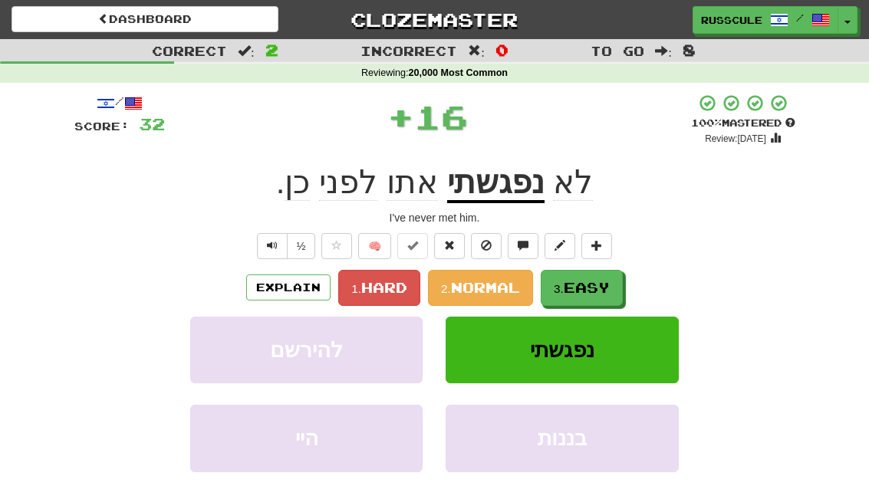
click at [607, 281] on span "Easy" at bounding box center [587, 287] width 46 height 17
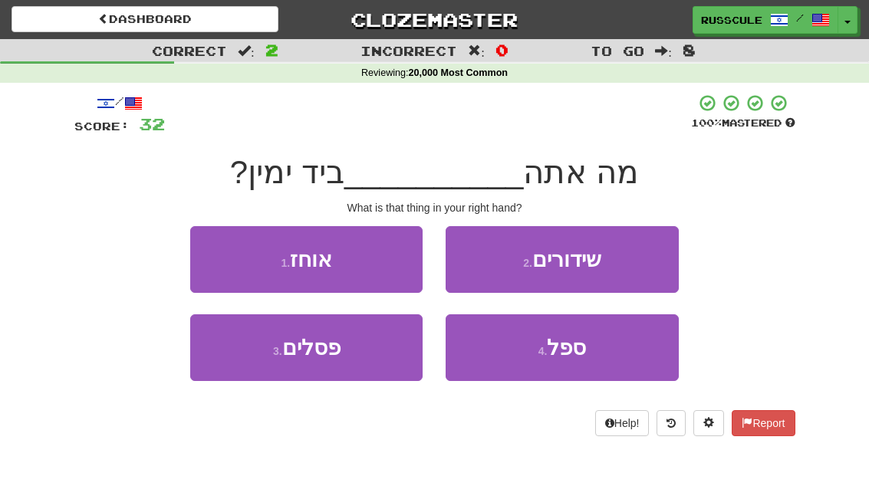
click at [207, 252] on button "1 . אוחז" at bounding box center [306, 259] width 232 height 67
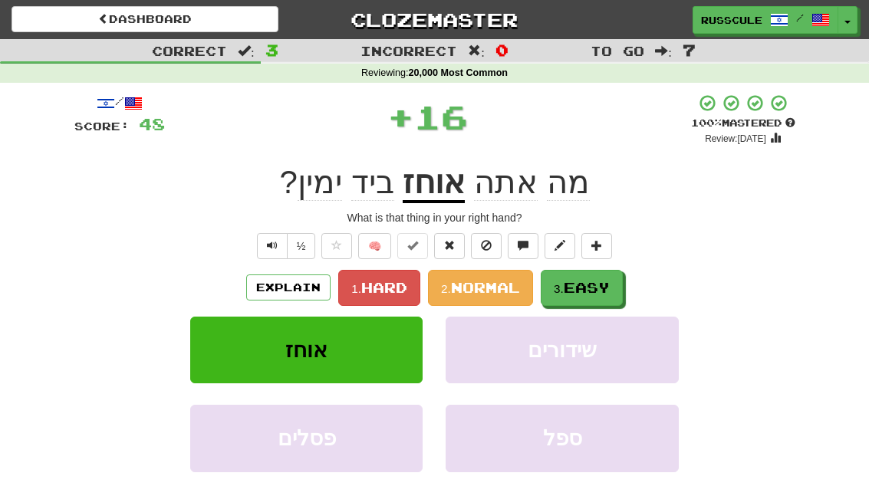
click at [607, 281] on span "Easy" at bounding box center [587, 287] width 46 height 17
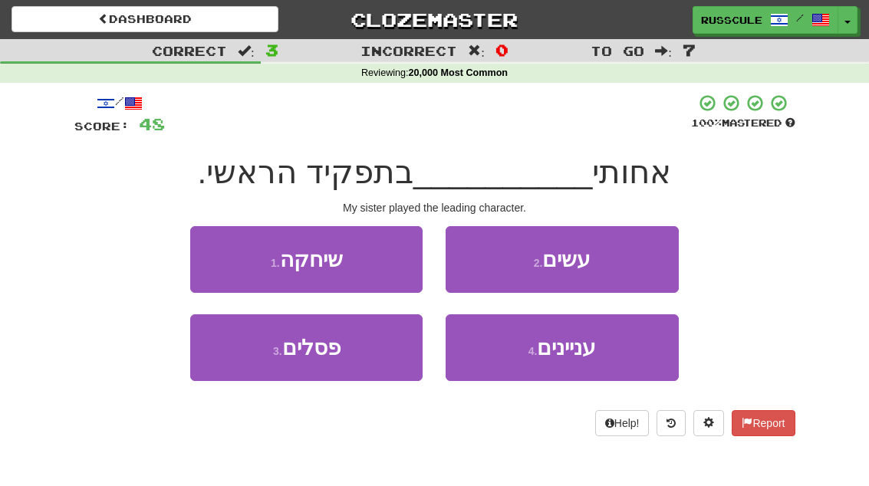
click at [210, 250] on button "1 . שיחקה" at bounding box center [306, 259] width 232 height 67
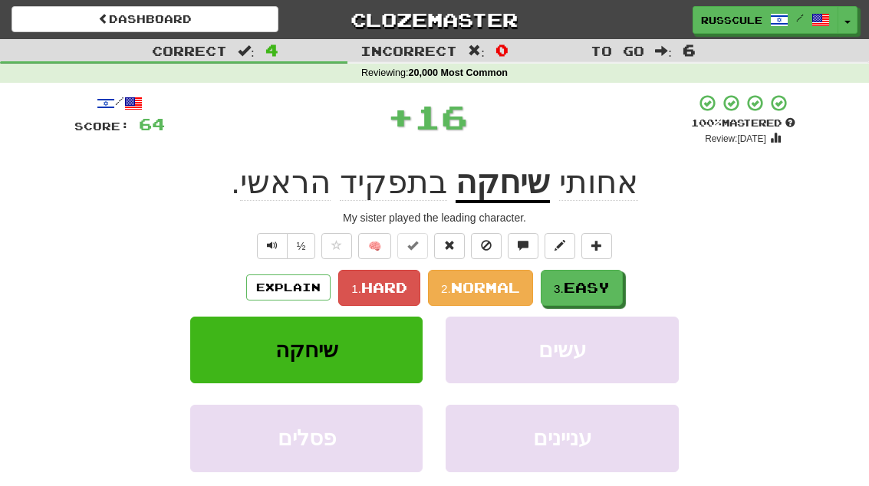
click at [610, 285] on span "Easy" at bounding box center [587, 287] width 46 height 17
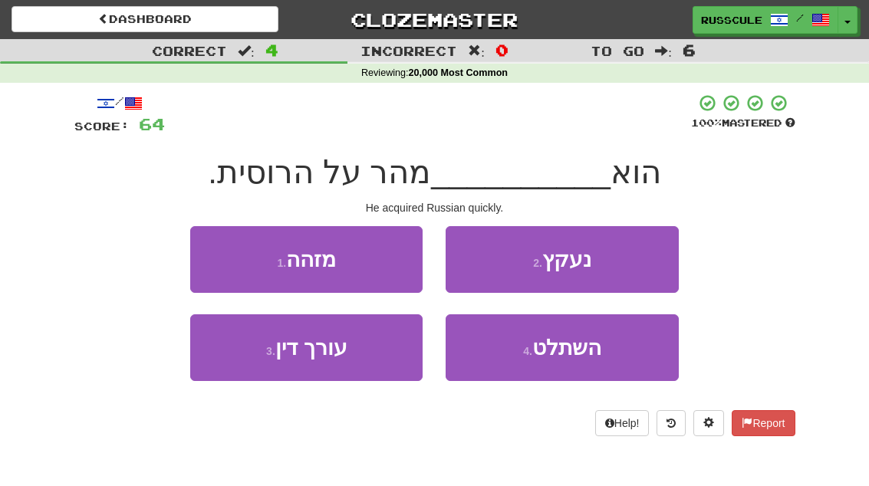
click at [598, 350] on span "השתלט" at bounding box center [566, 348] width 69 height 24
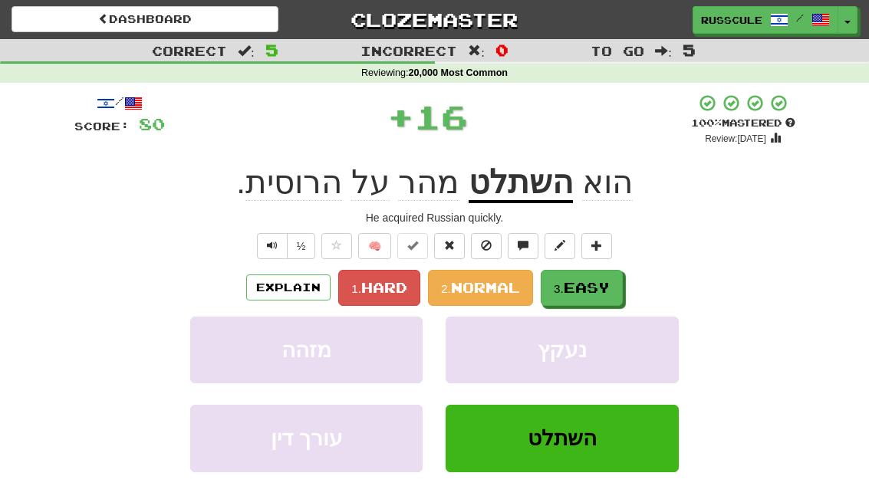
click at [618, 280] on button "3. Easy" at bounding box center [582, 288] width 82 height 36
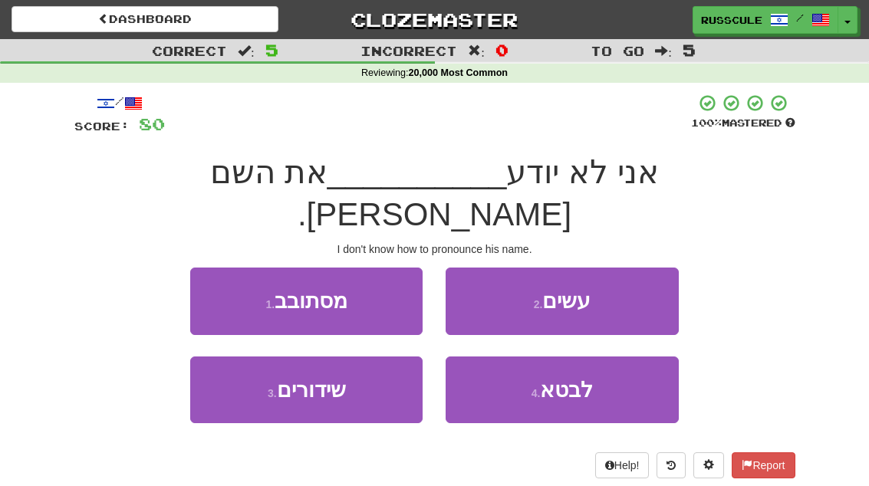
click at [596, 357] on button "4 . לבטא" at bounding box center [562, 390] width 232 height 67
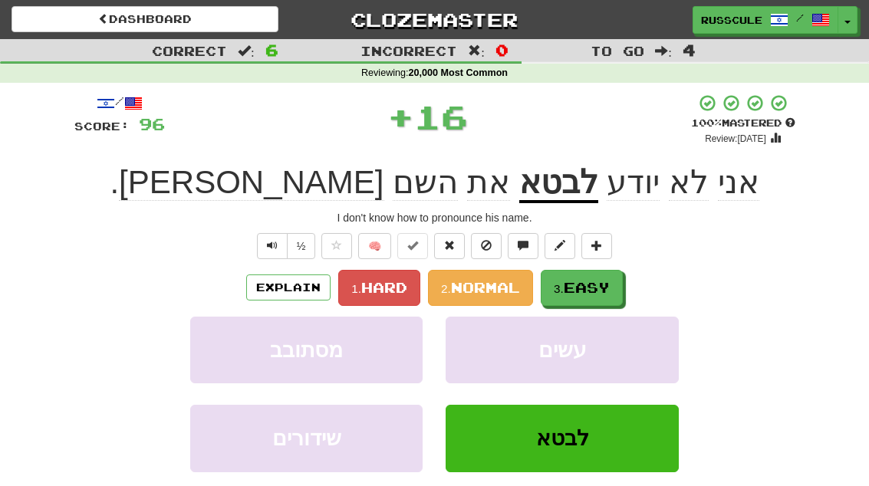
click at [614, 288] on button "3. Easy" at bounding box center [582, 288] width 82 height 36
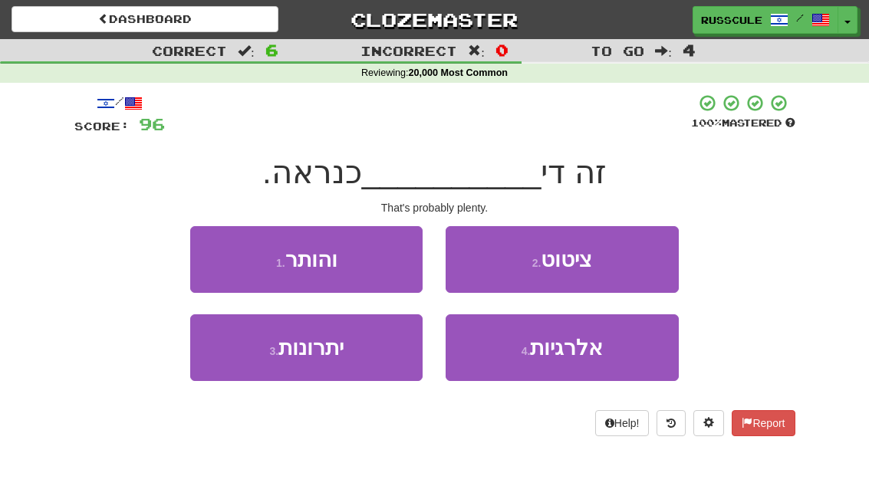
click at [211, 250] on button "1 . והותר" at bounding box center [306, 259] width 232 height 67
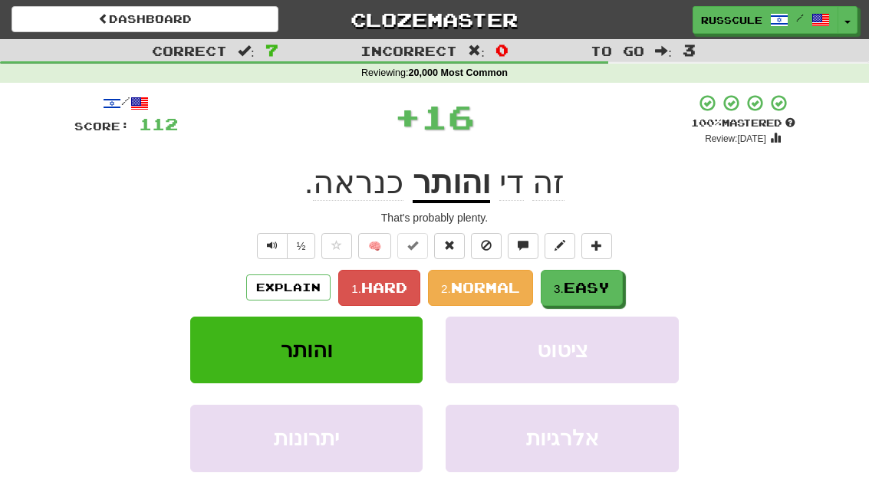
click at [607, 283] on span "Easy" at bounding box center [587, 287] width 46 height 17
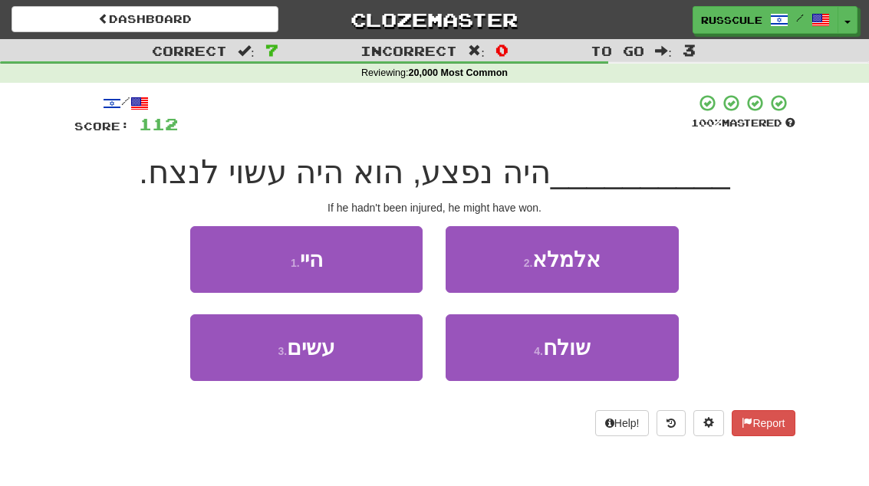
click at [616, 268] on button "2 . אלמלא" at bounding box center [562, 259] width 232 height 67
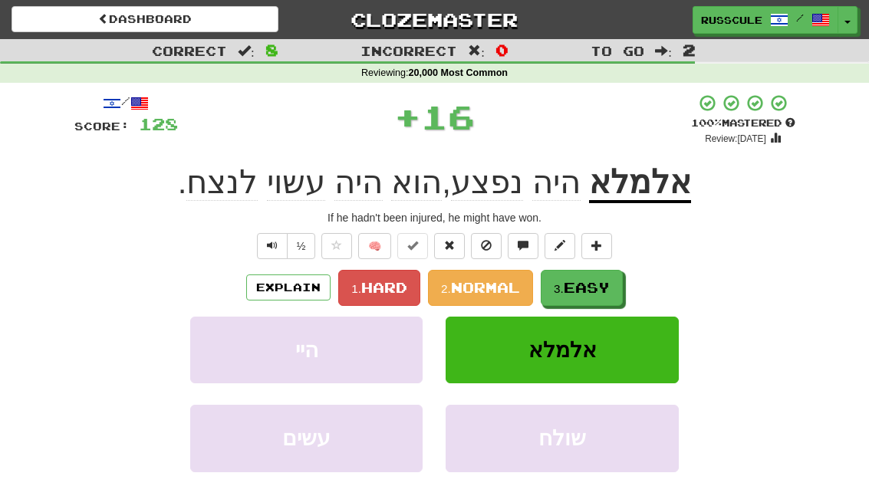
click at [607, 288] on span "Easy" at bounding box center [587, 287] width 46 height 17
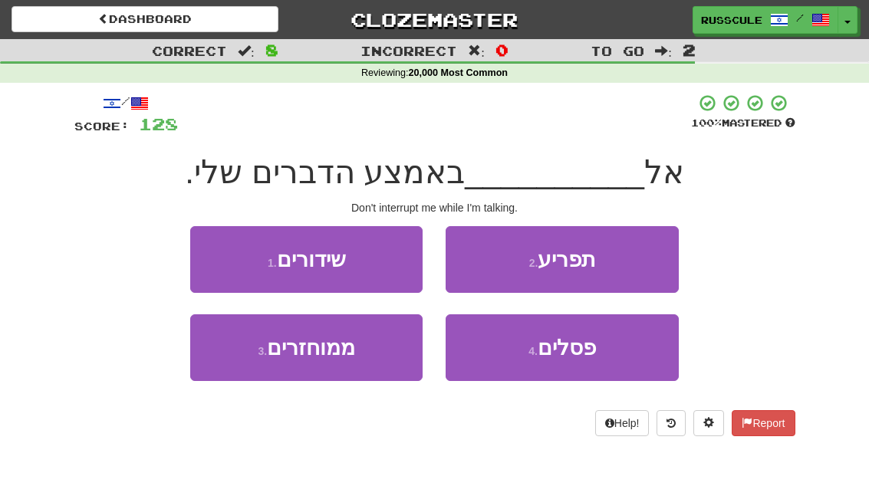
click at [624, 268] on button "2 . תפריע" at bounding box center [562, 259] width 232 height 67
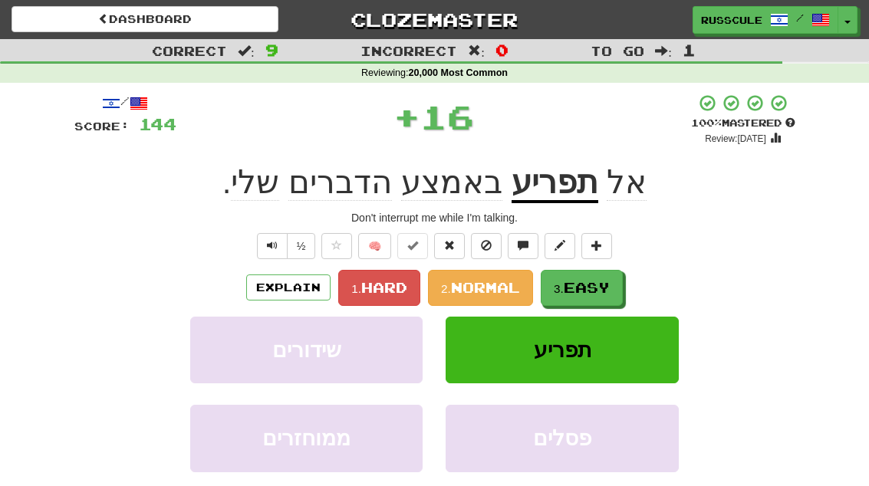
click at [608, 285] on span "Easy" at bounding box center [587, 287] width 46 height 17
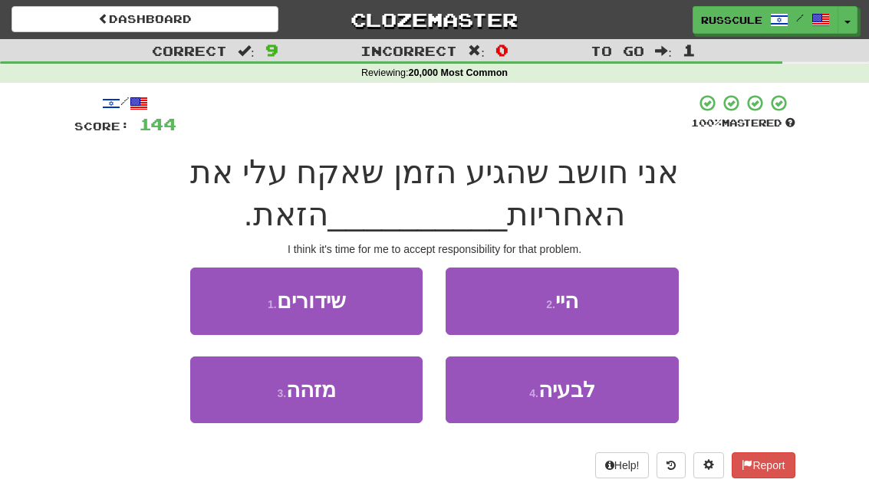
click at [591, 398] on span "לבעיה" at bounding box center [566, 390] width 57 height 24
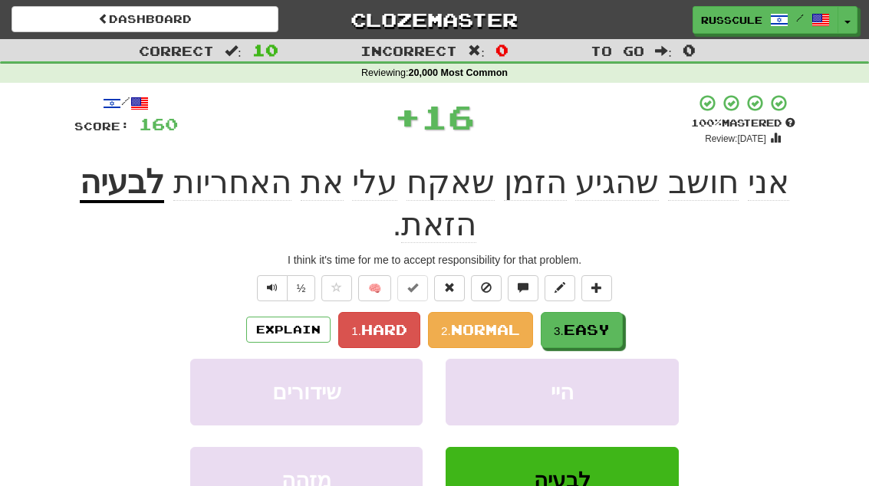
click at [604, 322] on span "Easy" at bounding box center [587, 329] width 46 height 17
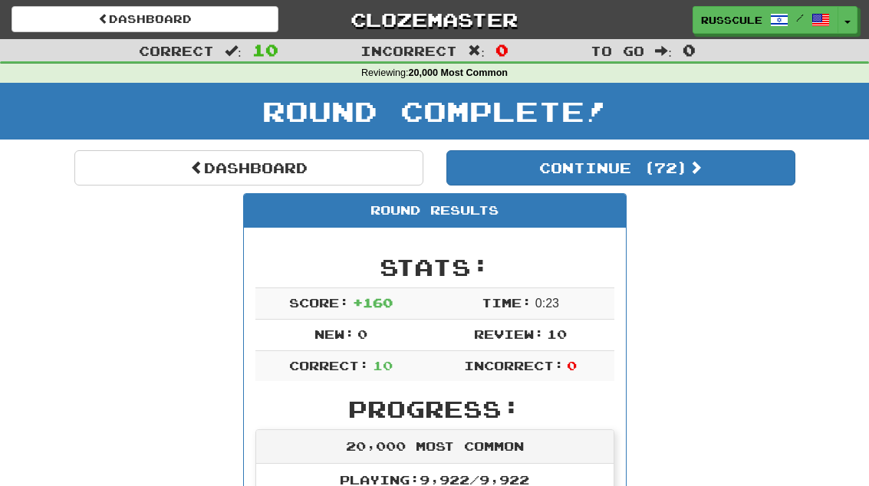
click at [719, 177] on button "Continue ( 72 )" at bounding box center [620, 167] width 349 height 35
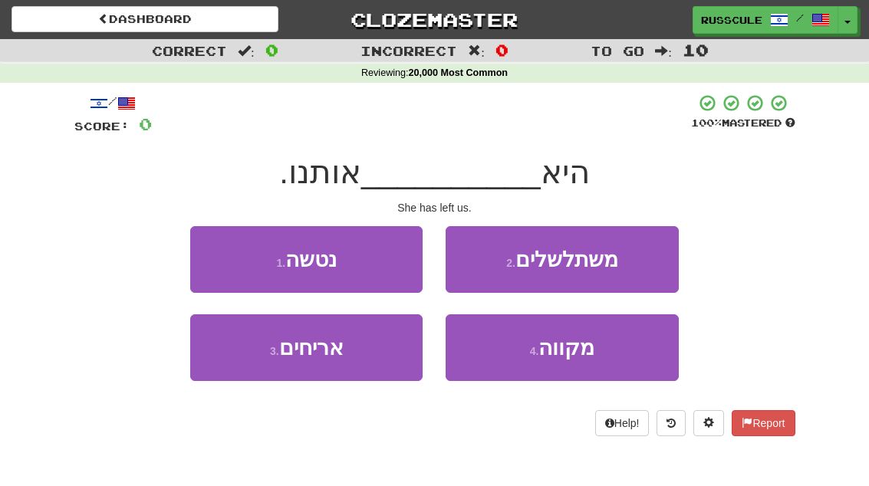
click at [214, 252] on button "1 . נטשה" at bounding box center [306, 259] width 232 height 67
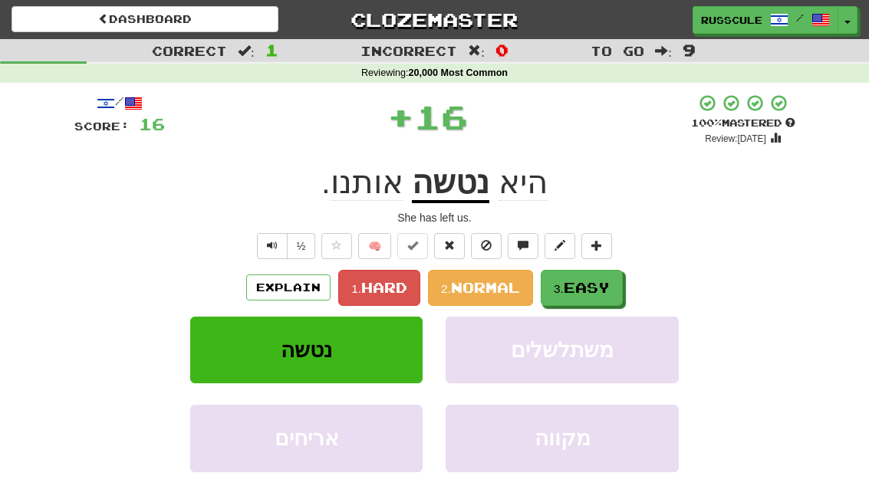
click at [608, 286] on span "Easy" at bounding box center [587, 287] width 46 height 17
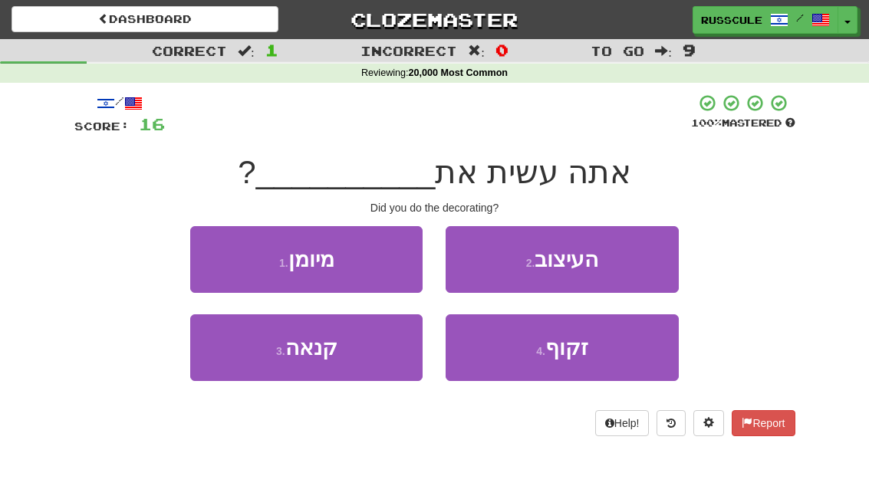
click at [632, 264] on button "2 . העיצוב" at bounding box center [562, 259] width 232 height 67
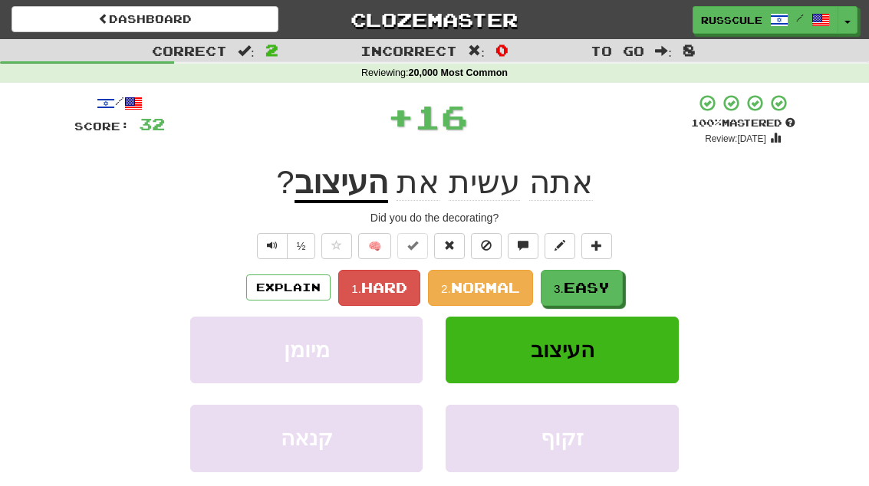
click at [602, 293] on span "Easy" at bounding box center [587, 287] width 46 height 17
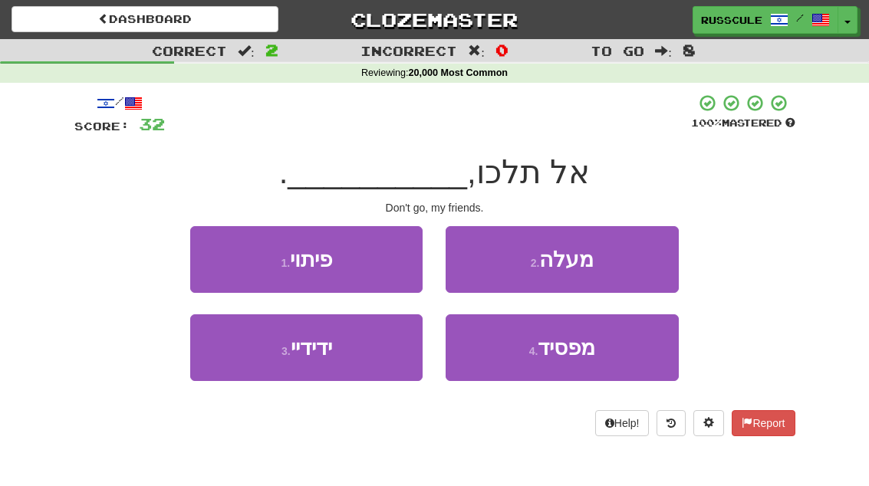
click at [244, 364] on button "3 . ידידיי" at bounding box center [306, 347] width 232 height 67
click at [243, 293] on button "1 . פיתוי" at bounding box center [306, 259] width 232 height 67
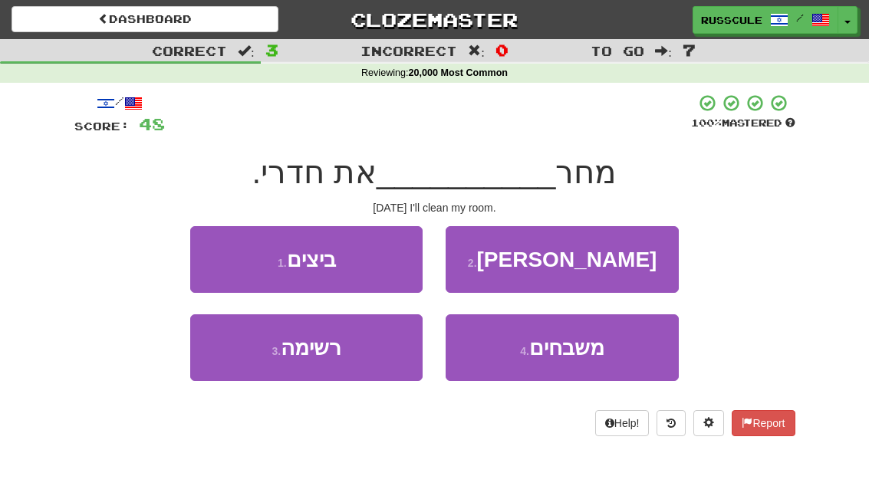
click at [625, 264] on button "2 . [GEOGRAPHIC_DATA]" at bounding box center [562, 259] width 232 height 67
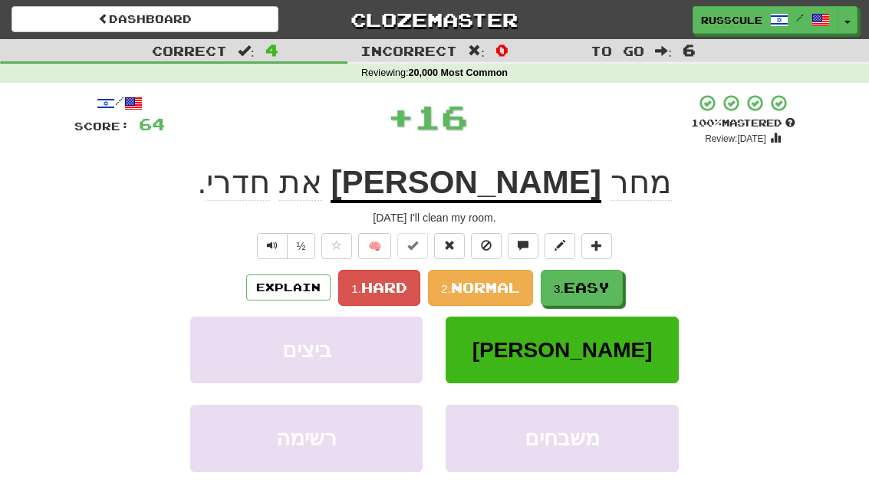
click at [624, 264] on div "/ Score: 64 + 16 100 % Mastered Review: [DATE] מחר [PERSON_NAME] את חדרי . [DAT…" at bounding box center [434, 335] width 721 height 482
click at [605, 285] on span "Easy" at bounding box center [587, 287] width 46 height 17
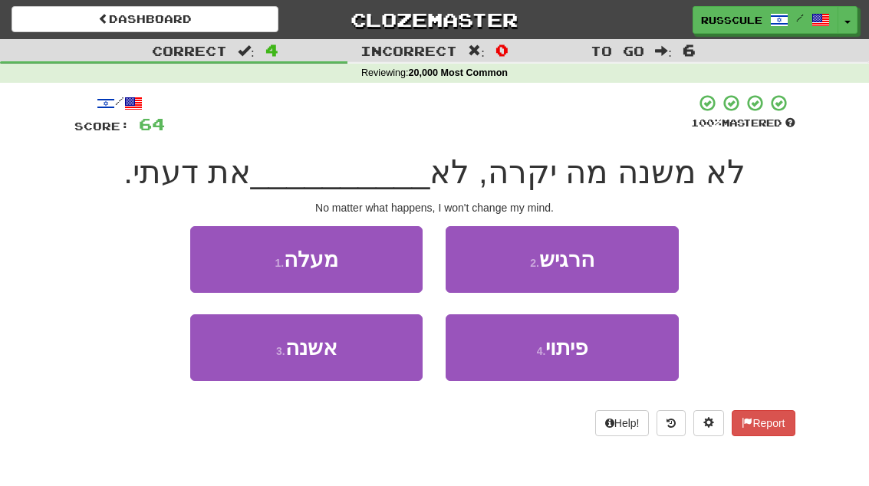
click at [245, 370] on button "3 . [GEOGRAPHIC_DATA]" at bounding box center [306, 347] width 232 height 67
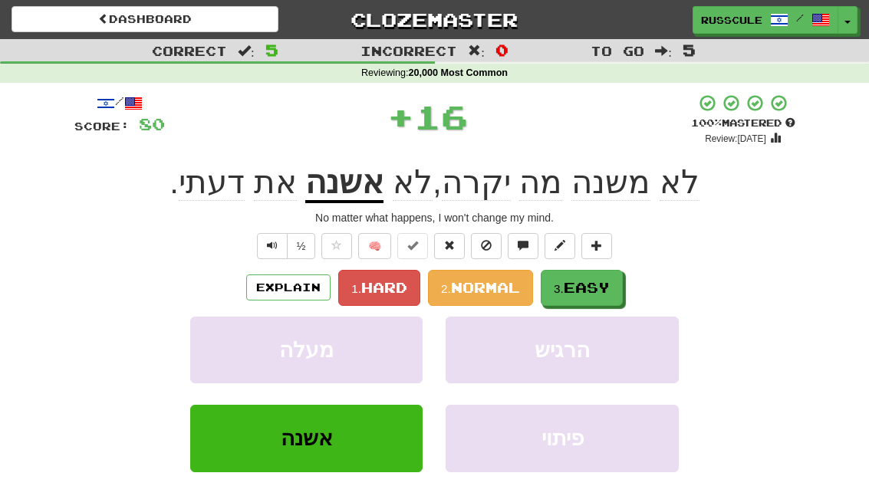
click at [607, 280] on span "Easy" at bounding box center [587, 287] width 46 height 17
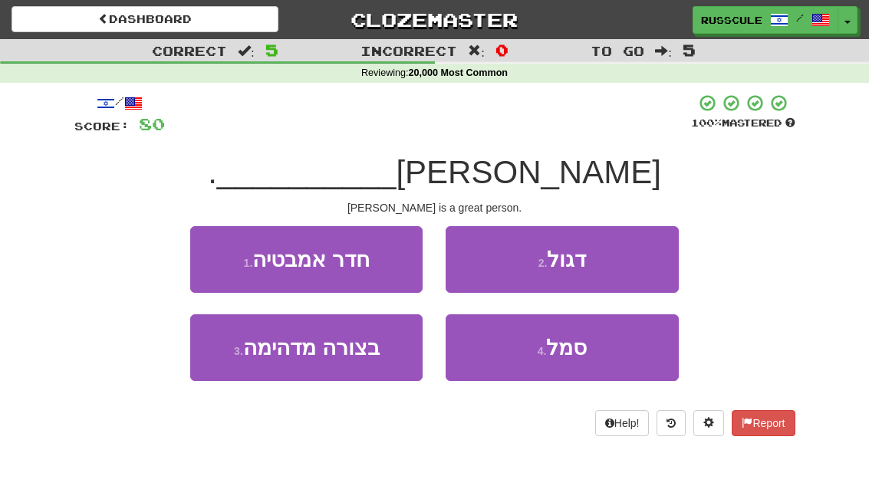
click at [633, 265] on button "2 . דגול" at bounding box center [562, 259] width 232 height 67
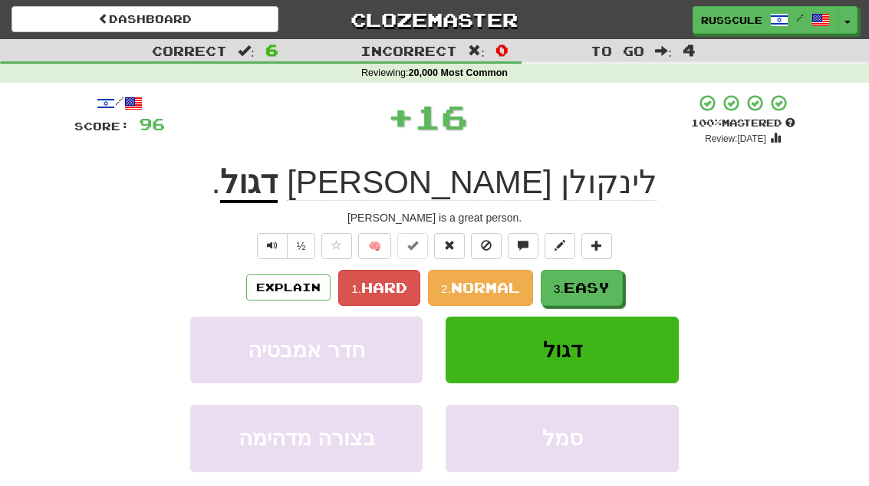
click at [597, 290] on span "Easy" at bounding box center [587, 287] width 46 height 17
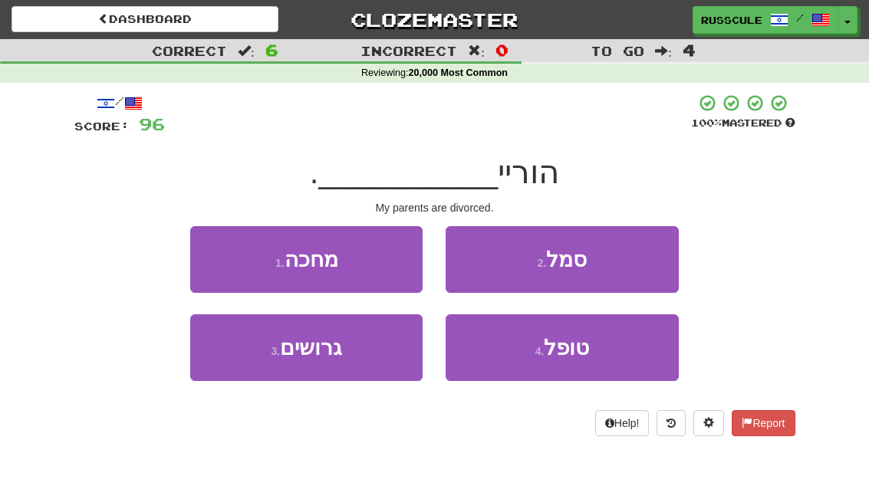
click at [229, 367] on button "3 . גרושים" at bounding box center [306, 347] width 232 height 67
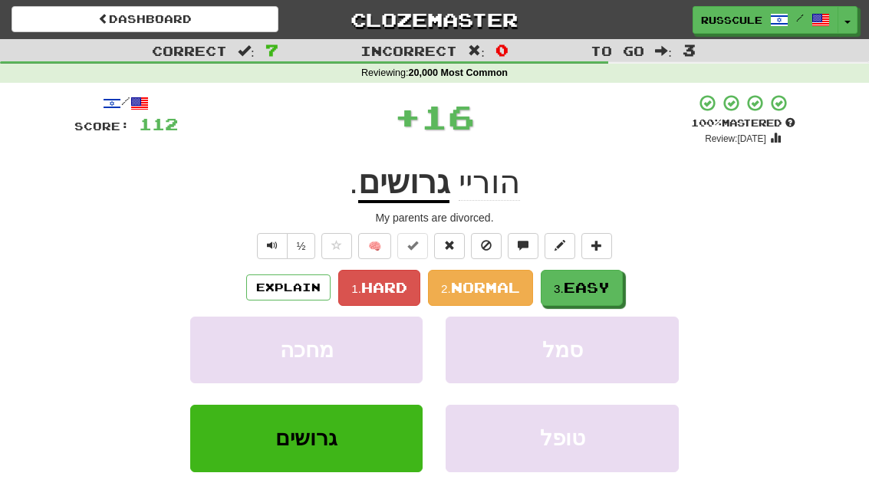
click at [597, 293] on span "Easy" at bounding box center [587, 287] width 46 height 17
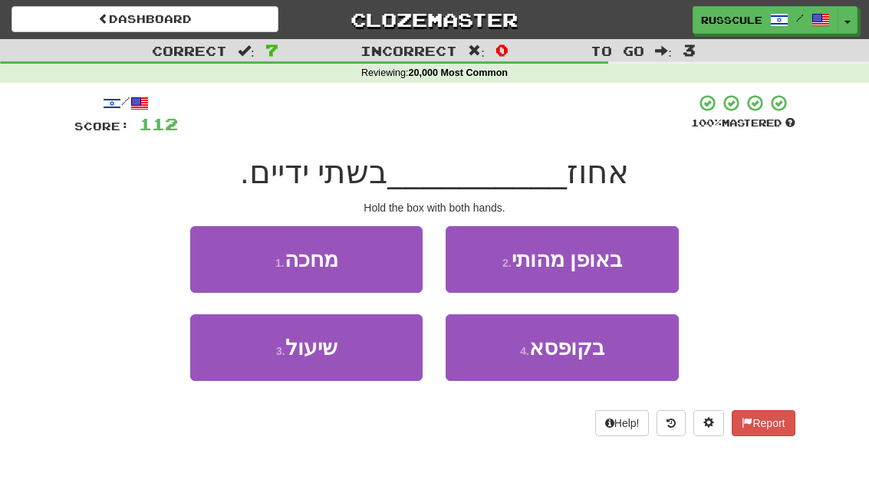
click at [603, 357] on button "4 . בקופסא" at bounding box center [562, 347] width 232 height 67
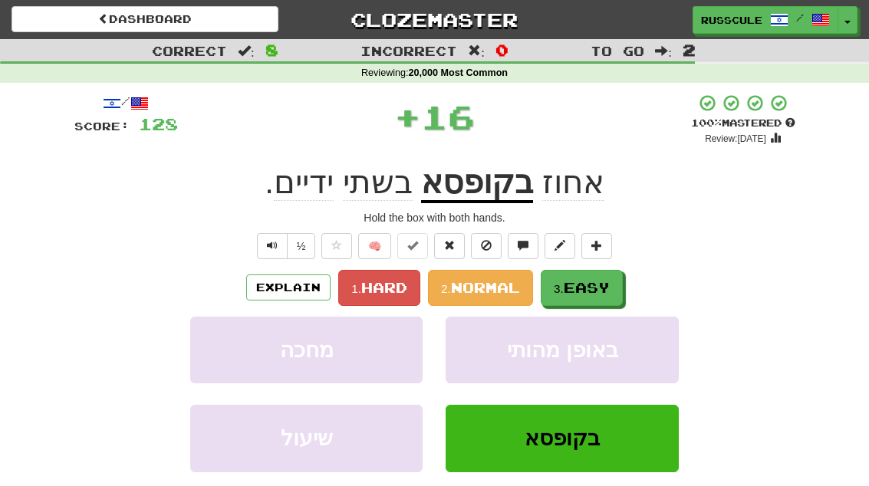
click at [616, 285] on button "3. Easy" at bounding box center [582, 288] width 82 height 36
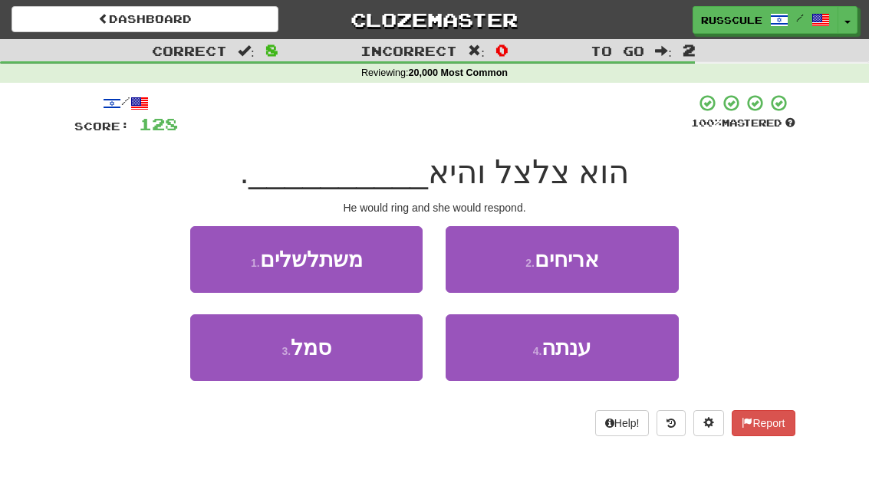
click at [591, 357] on span "ענתה" at bounding box center [566, 348] width 50 height 24
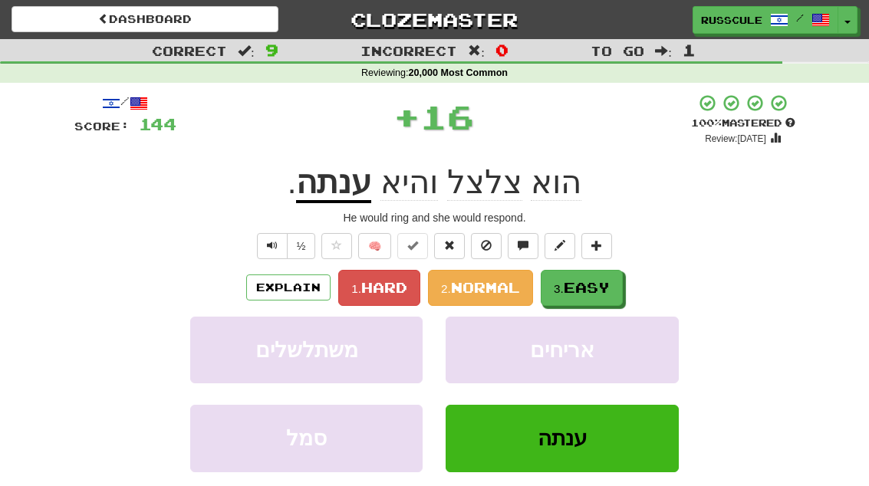
click at [620, 287] on button "3. Easy" at bounding box center [582, 288] width 82 height 36
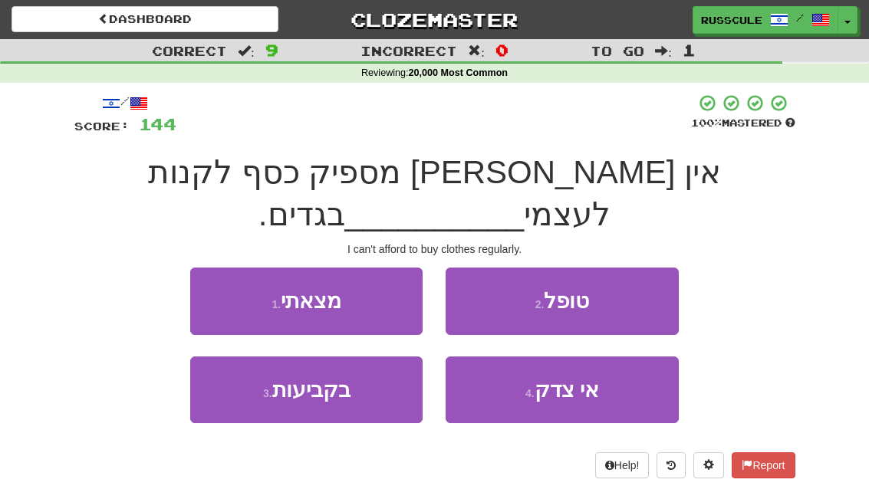
click at [242, 364] on button "3 . בקביעות" at bounding box center [306, 390] width 232 height 67
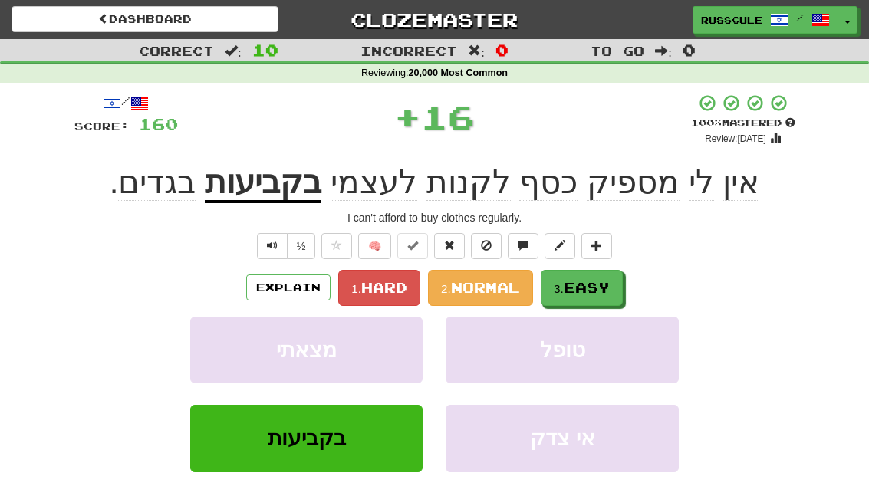
click at [597, 288] on span "Easy" at bounding box center [587, 287] width 46 height 17
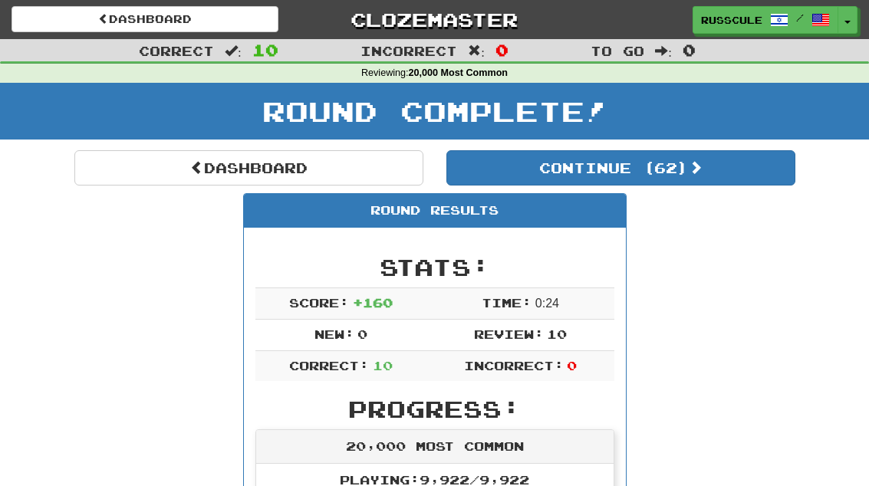
click at [148, 161] on link "Dashboard" at bounding box center [248, 167] width 349 height 35
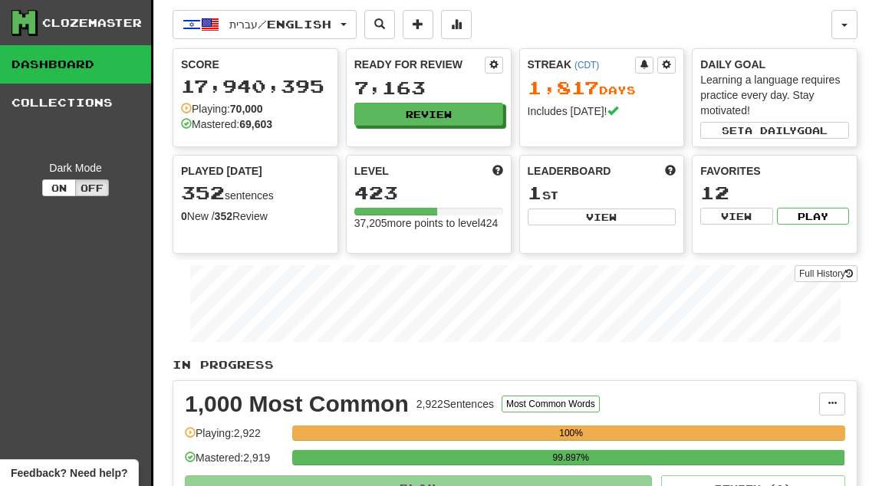
click at [635, 216] on button "View" at bounding box center [602, 217] width 149 height 17
select select "**********"
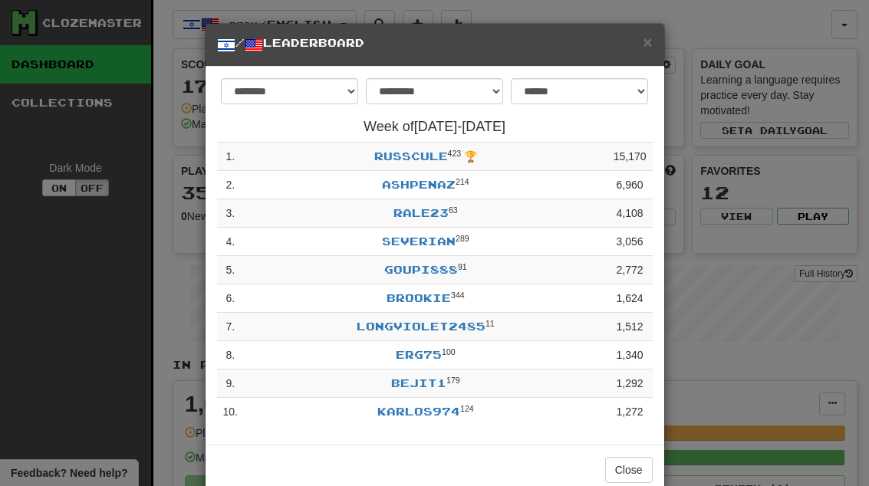
click at [652, 39] on span "×" at bounding box center [647, 42] width 9 height 18
